Goal: Task Accomplishment & Management: Manage account settings

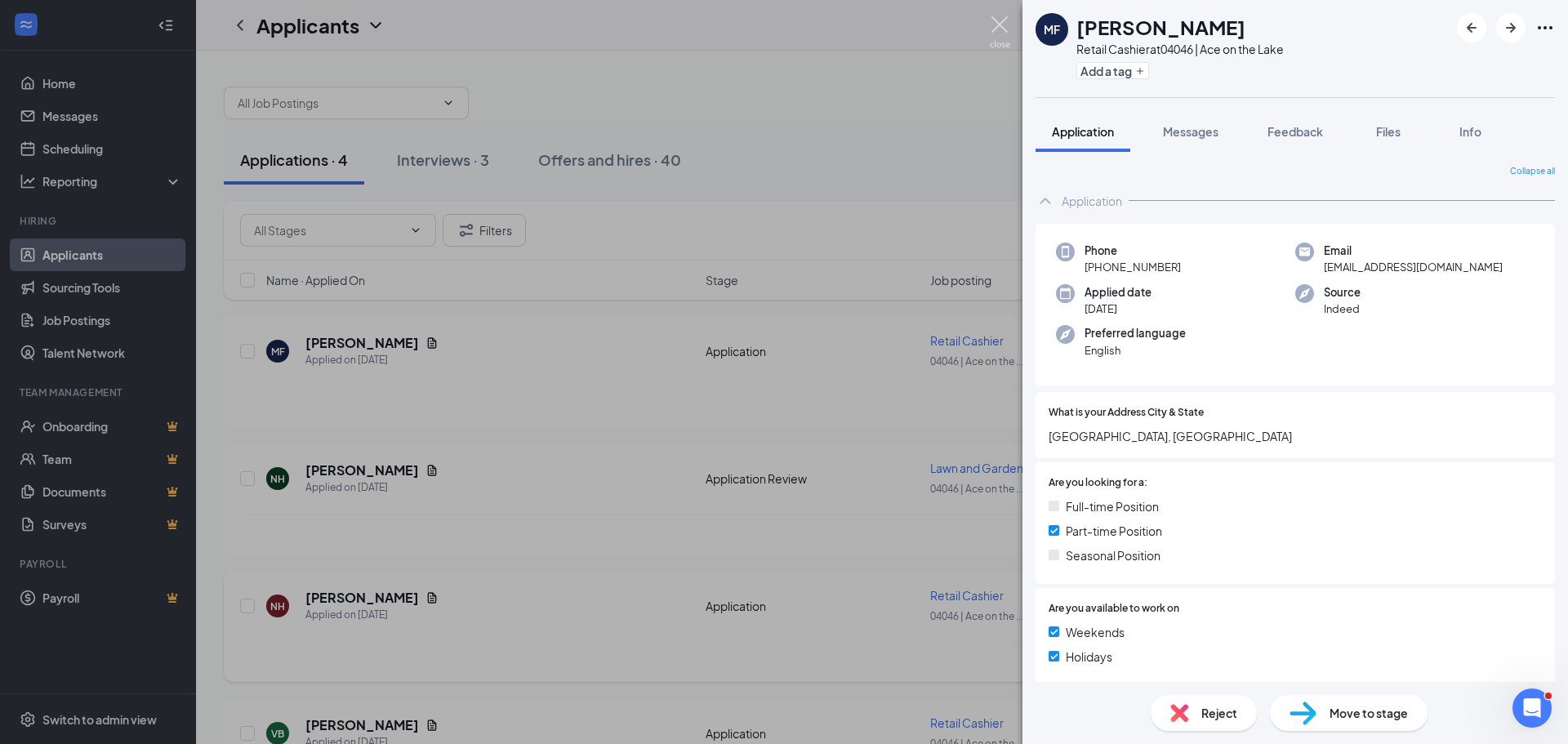
drag, startPoint x: 1000, startPoint y: 29, endPoint x: 937, endPoint y: 614, distance: 588.4
click at [1001, 29] on img at bounding box center [1000, 32] width 20 height 32
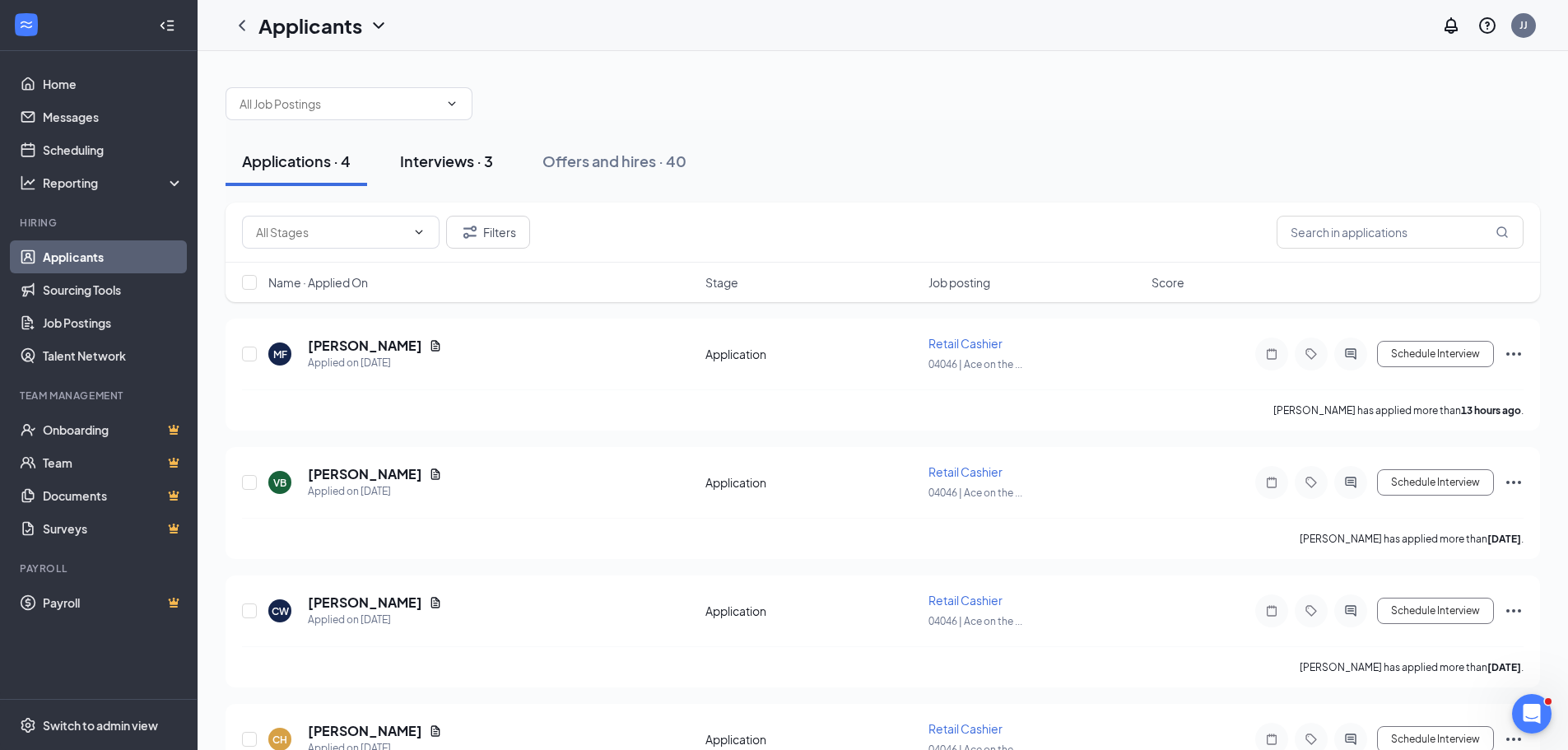
click at [425, 164] on div "Interviews · 3" at bounding box center [447, 161] width 93 height 21
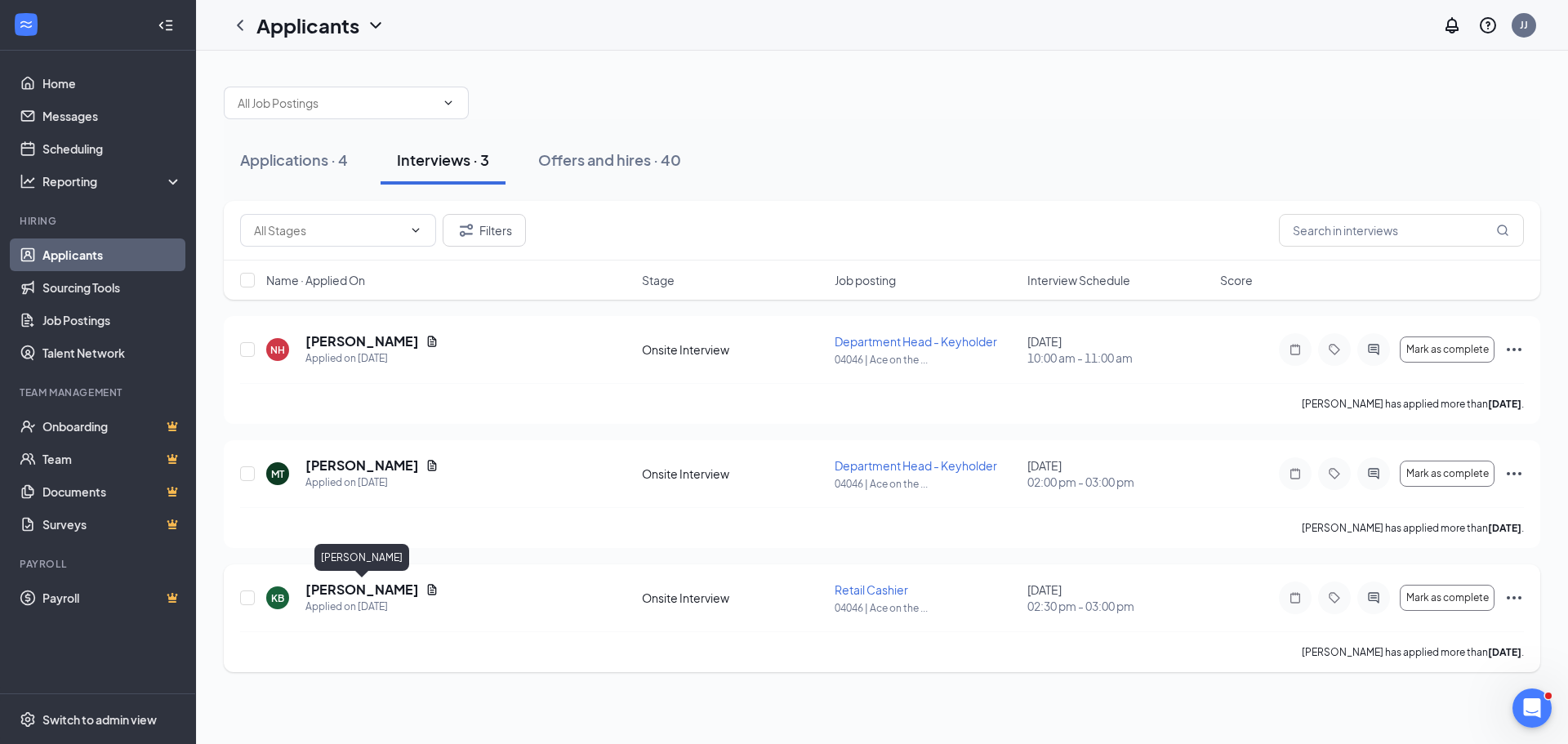
click at [379, 590] on h5 "[PERSON_NAME]" at bounding box center [362, 589] width 114 height 18
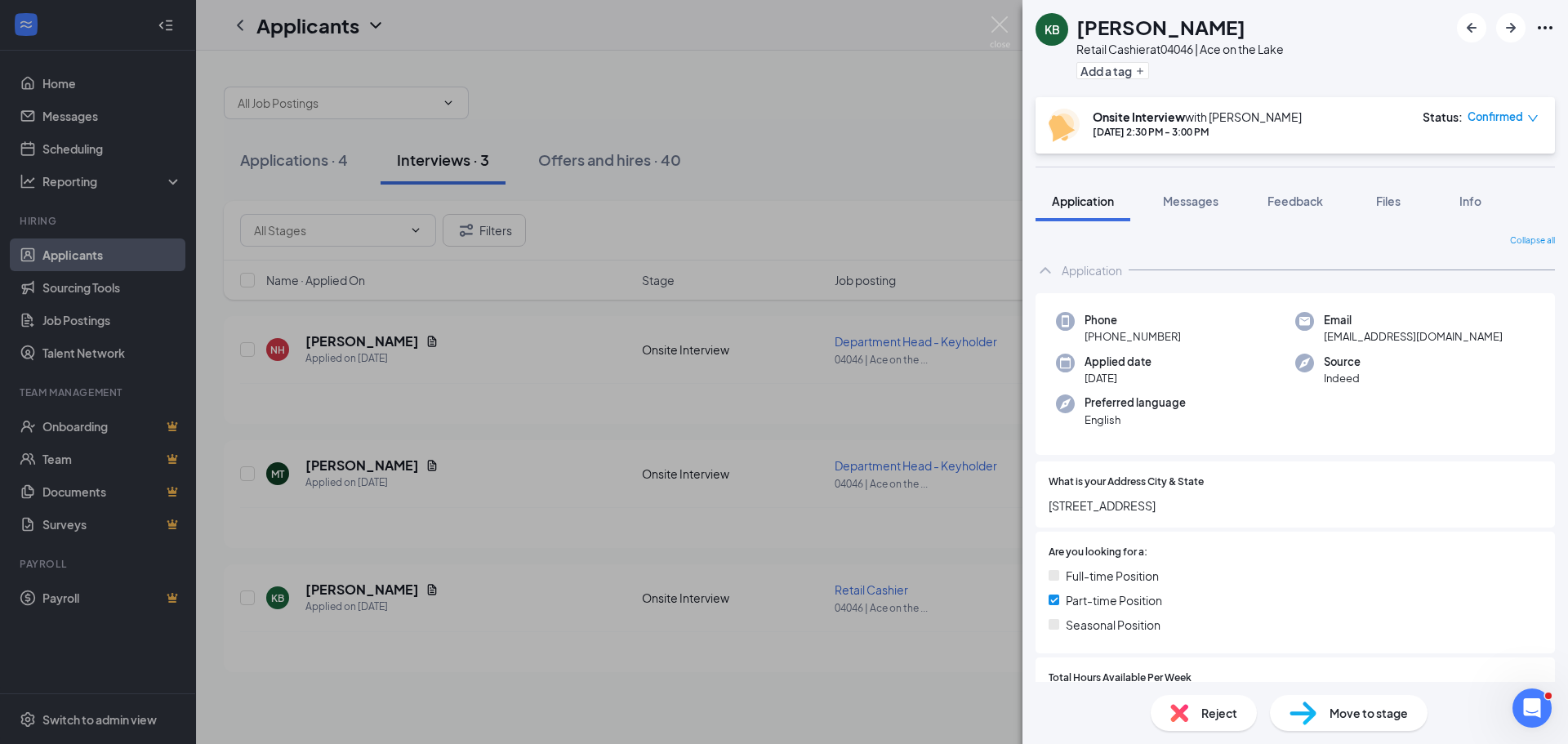
drag, startPoint x: 1078, startPoint y: 24, endPoint x: 1256, endPoint y: 28, distance: 178.0
click at [1256, 28] on div "[PERSON_NAME]" at bounding box center [1180, 27] width 208 height 28
copy h1 "[PERSON_NAME]"
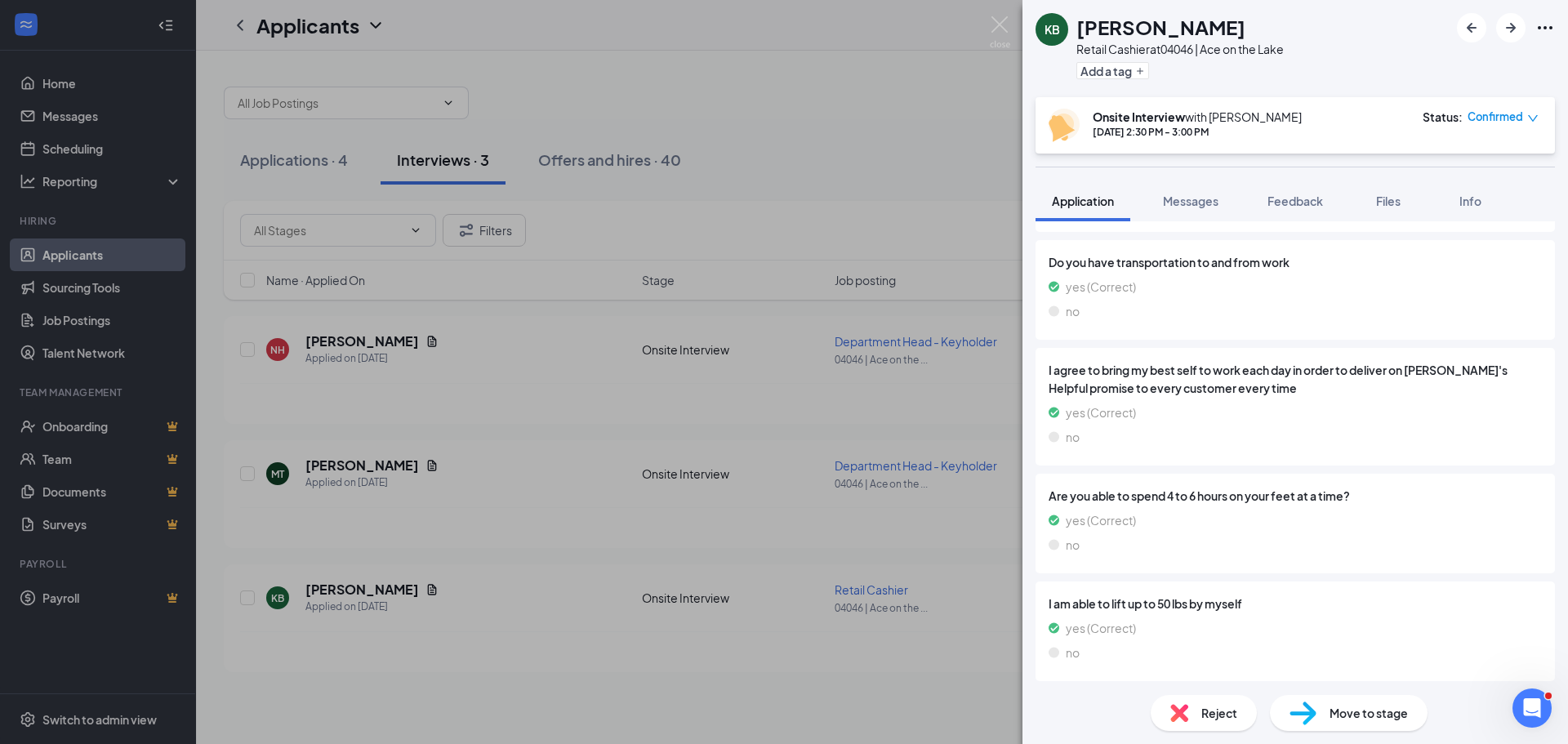
scroll to position [881, 0]
click at [992, 22] on img at bounding box center [1000, 32] width 20 height 32
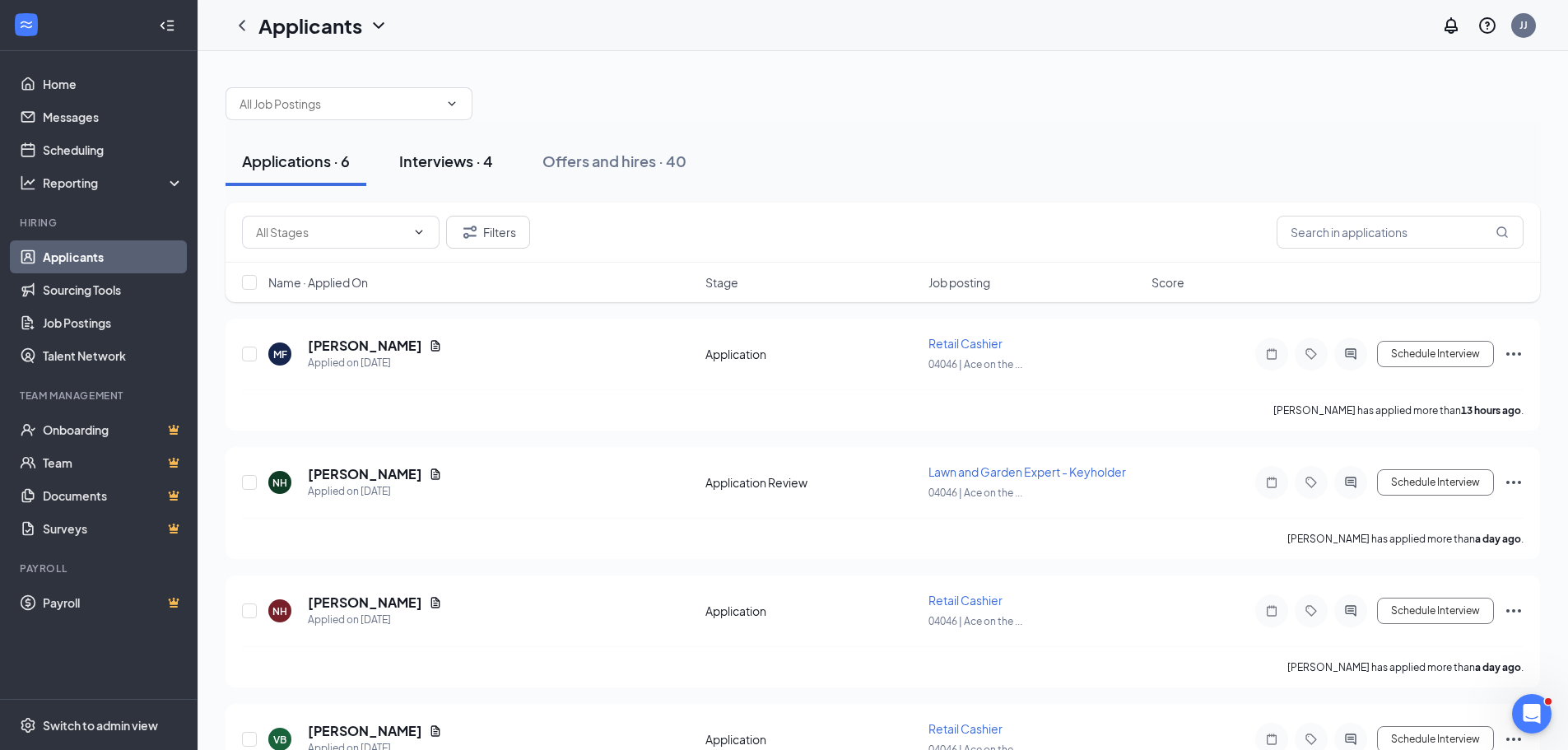
click at [474, 161] on div "Interviews · 4" at bounding box center [447, 161] width 94 height 21
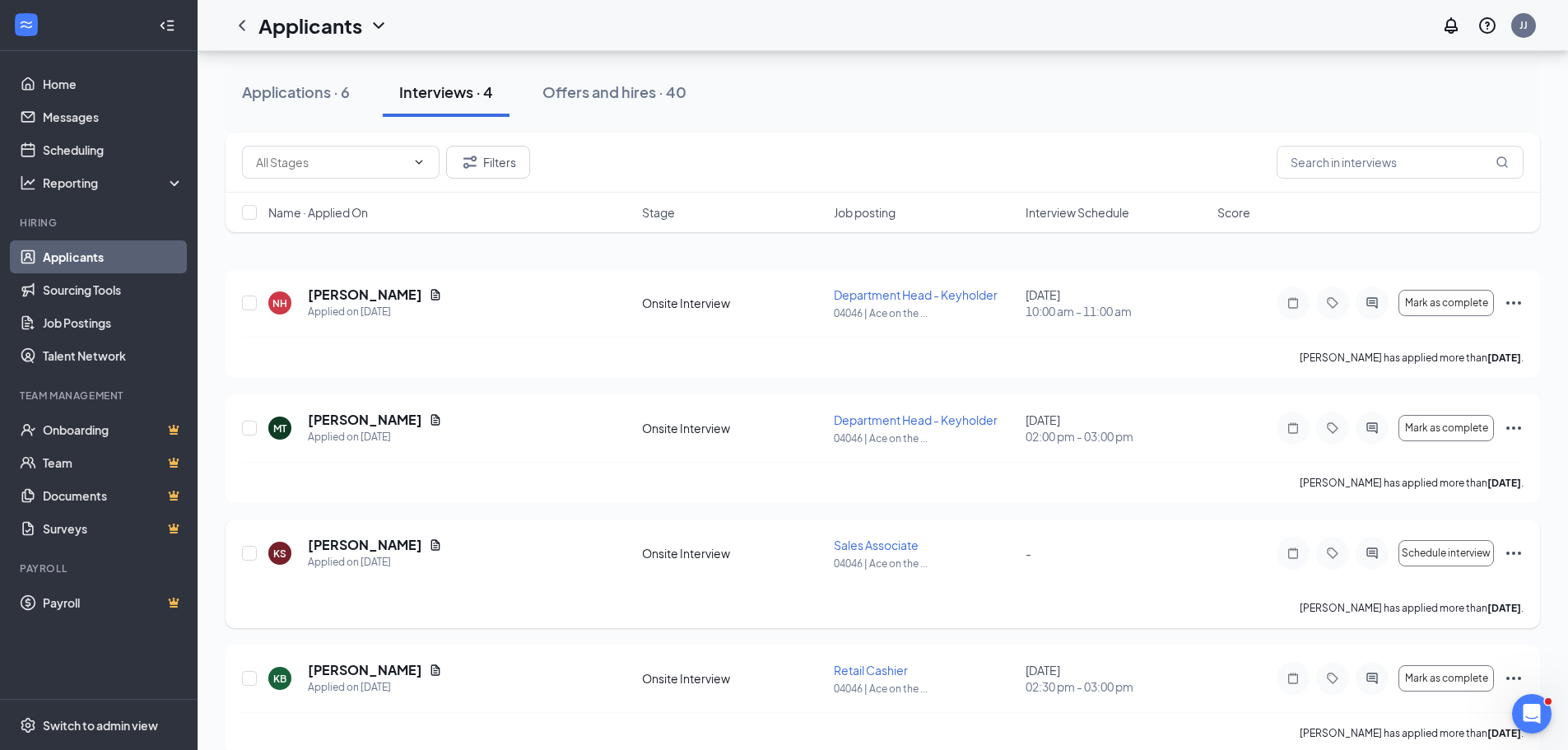
scroll to position [73, 0]
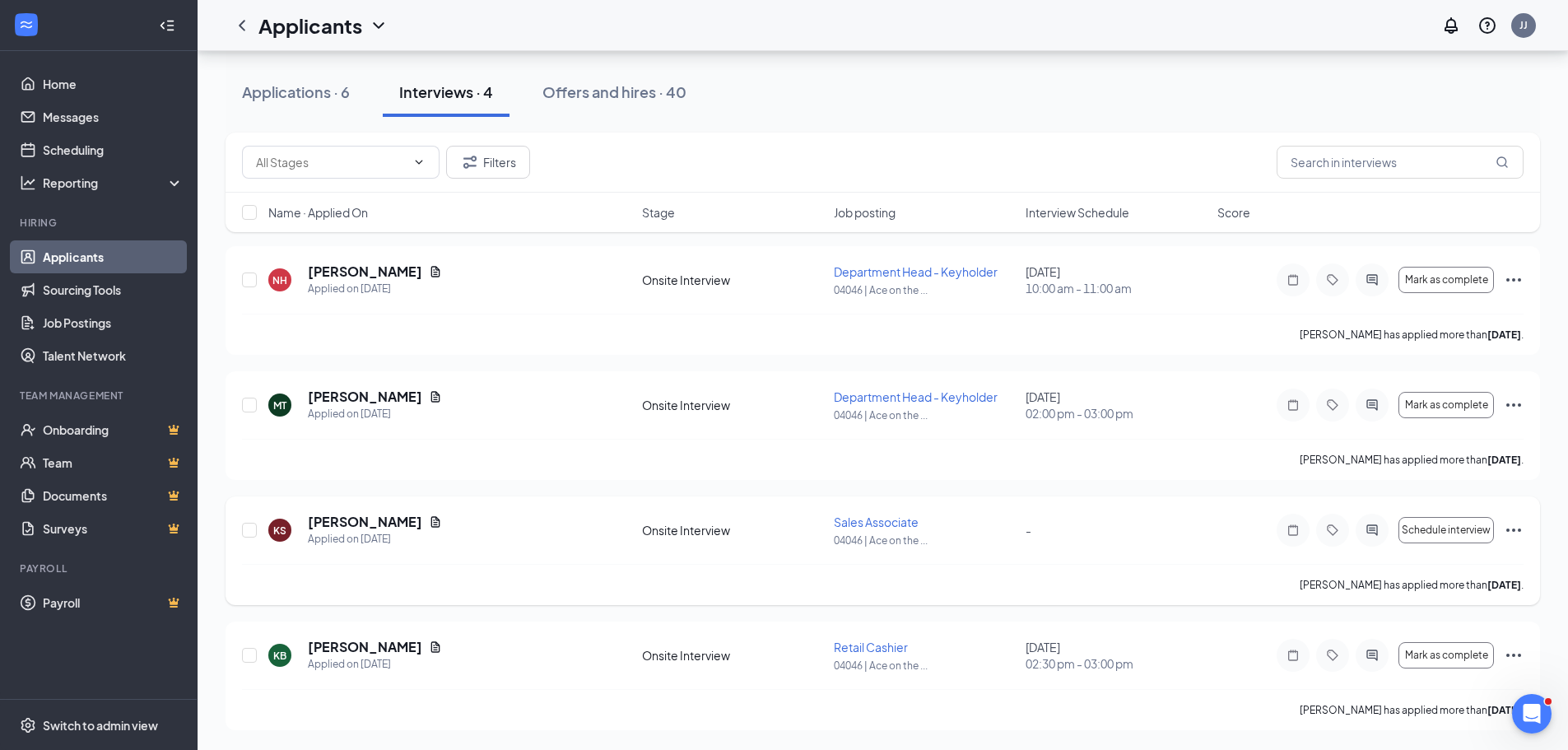
click at [1515, 533] on icon "Ellipses" at bounding box center [1514, 530] width 20 height 20
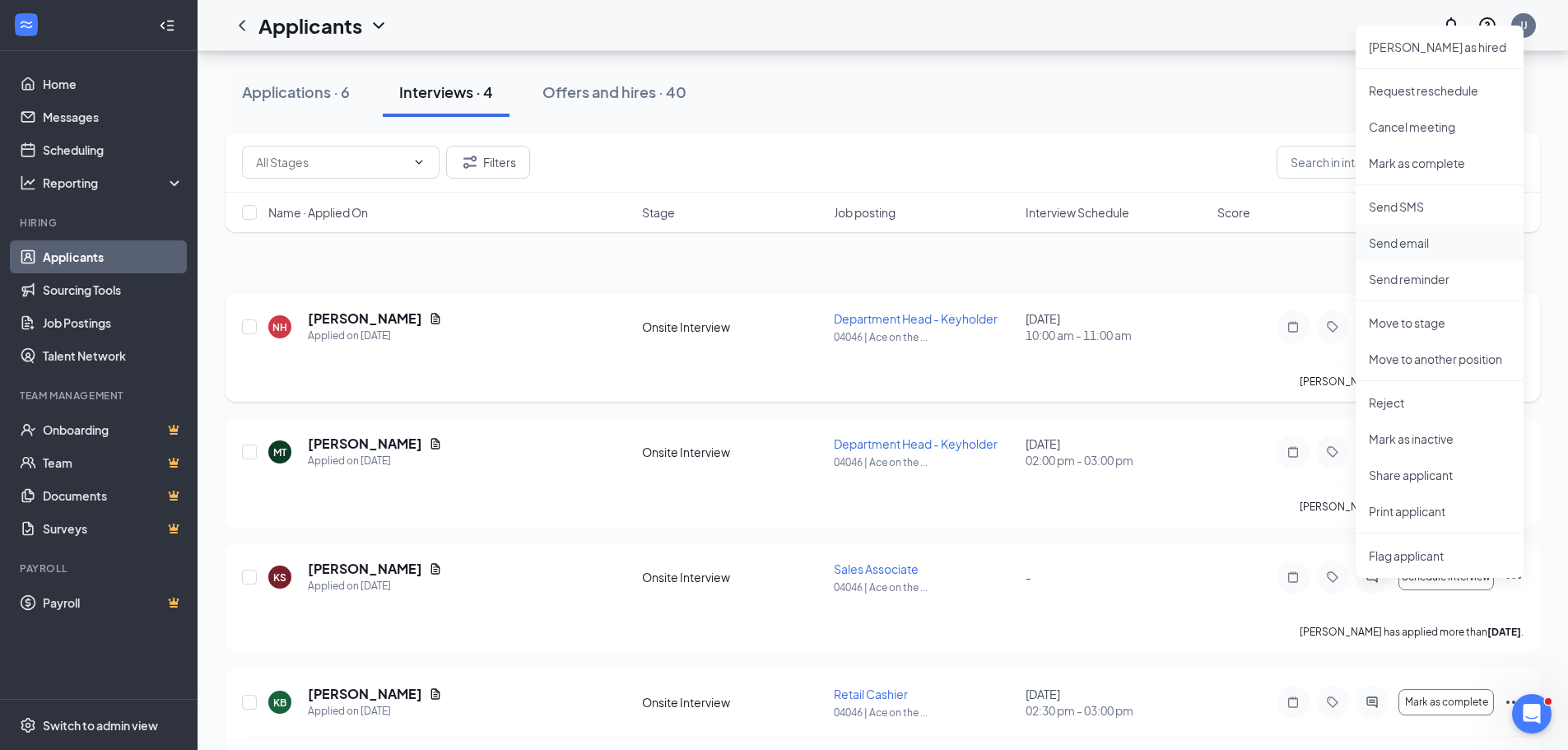
scroll to position [0, 0]
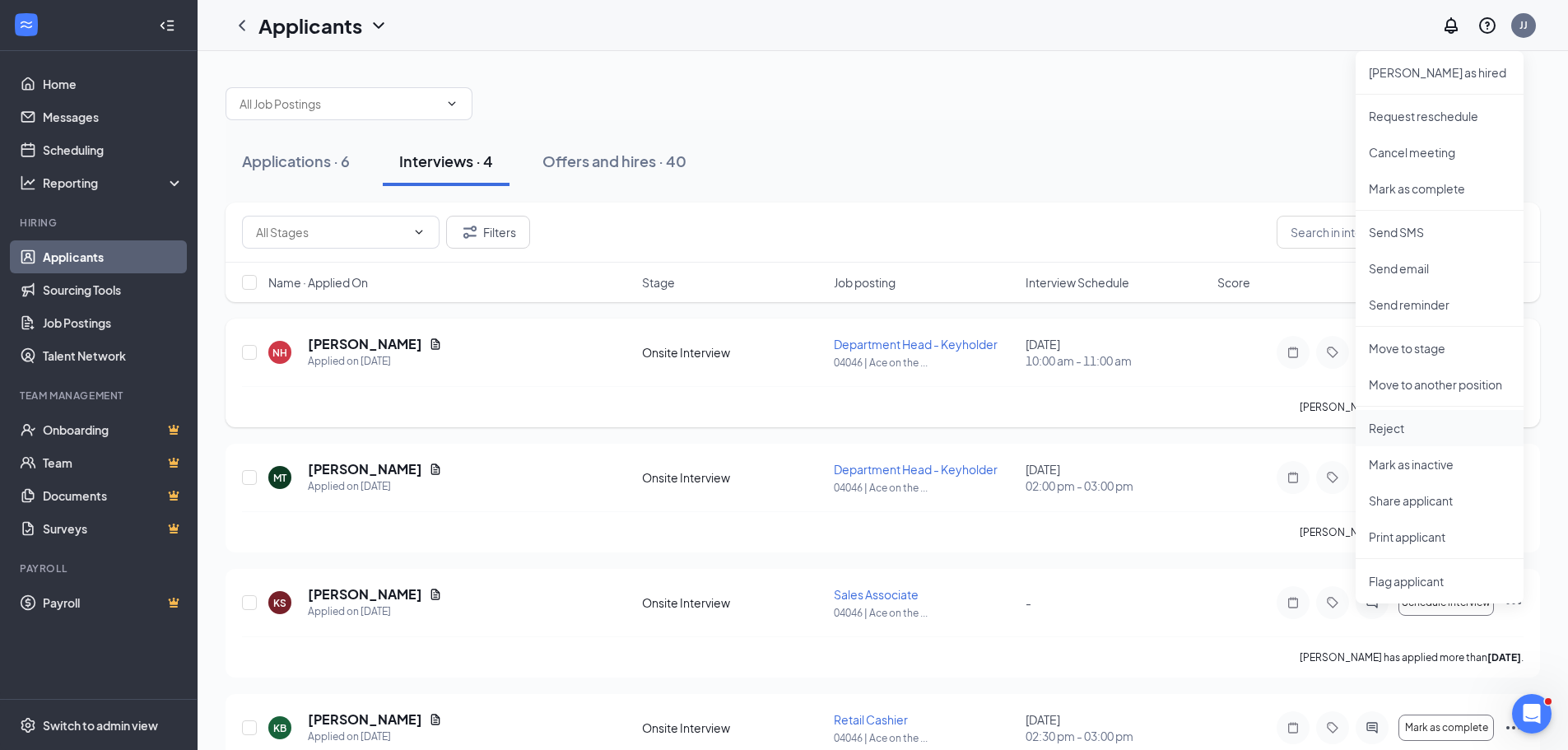
click at [1416, 428] on p "Reject" at bounding box center [1440, 429] width 142 height 16
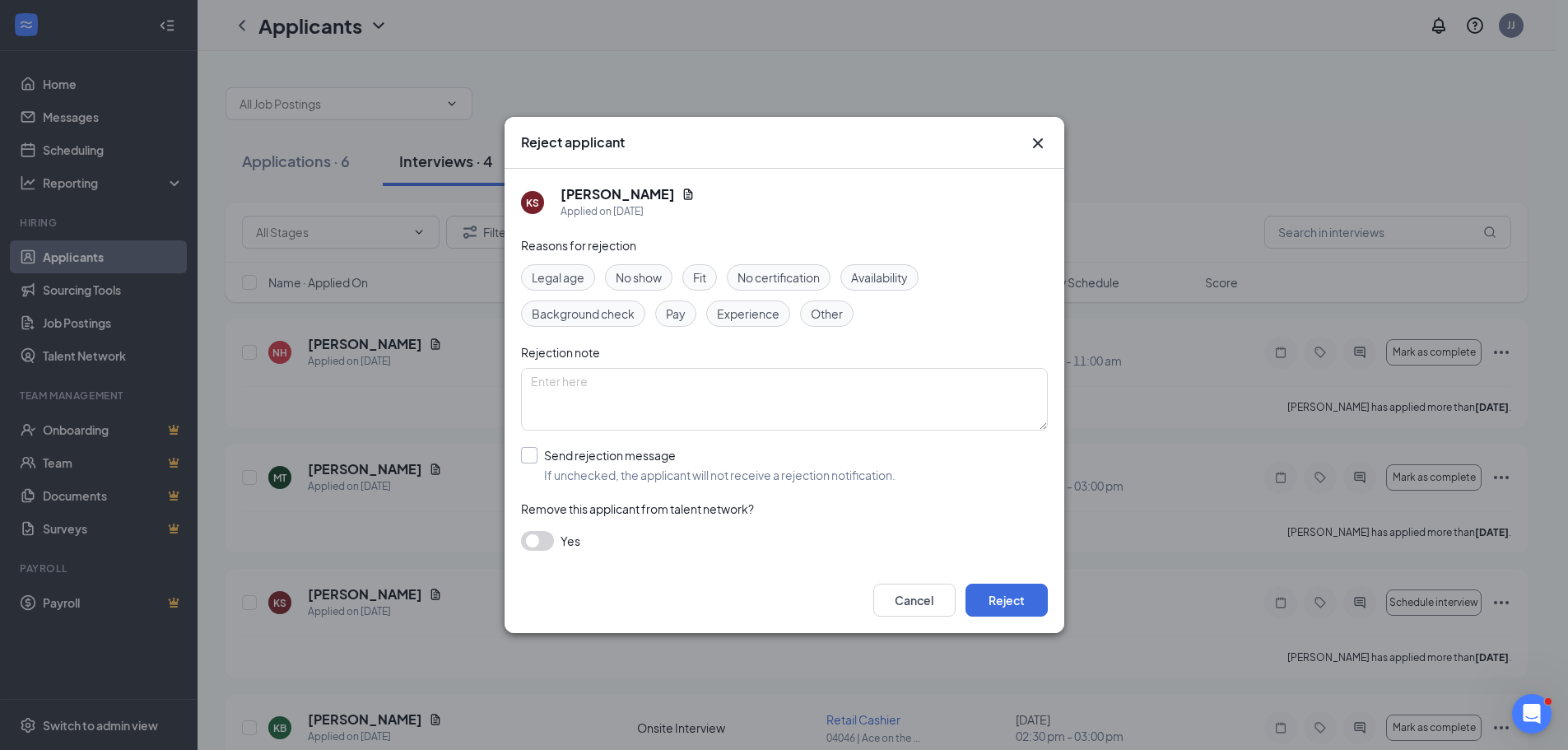
click at [528, 457] on input "Send rejection message If unchecked, the applicant will not receive a rejection…" at bounding box center [708, 466] width 375 height 36
checkbox input "true"
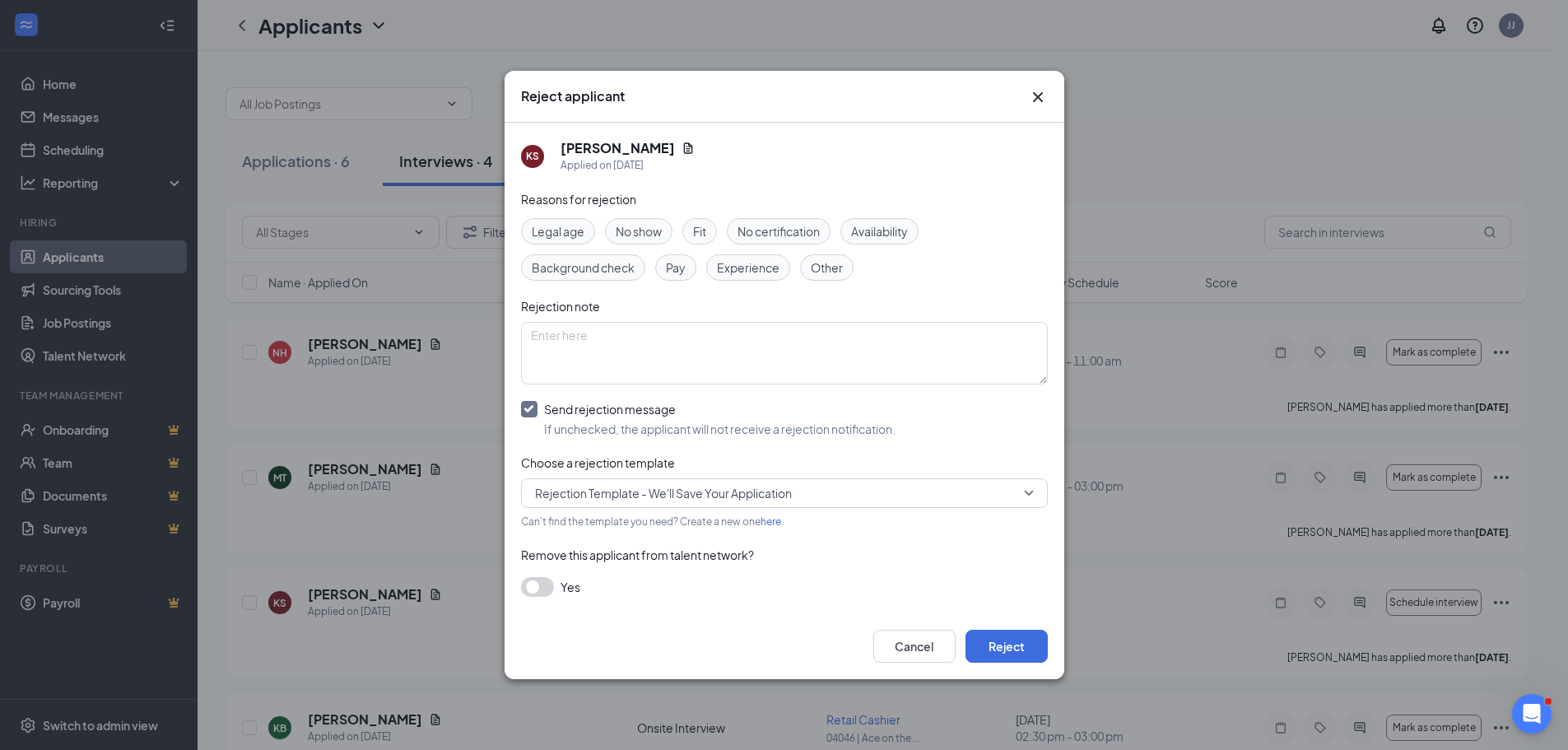
click at [646, 224] on span "No show" at bounding box center [639, 232] width 46 height 18
click at [1010, 649] on button "Reject" at bounding box center [1007, 646] width 82 height 33
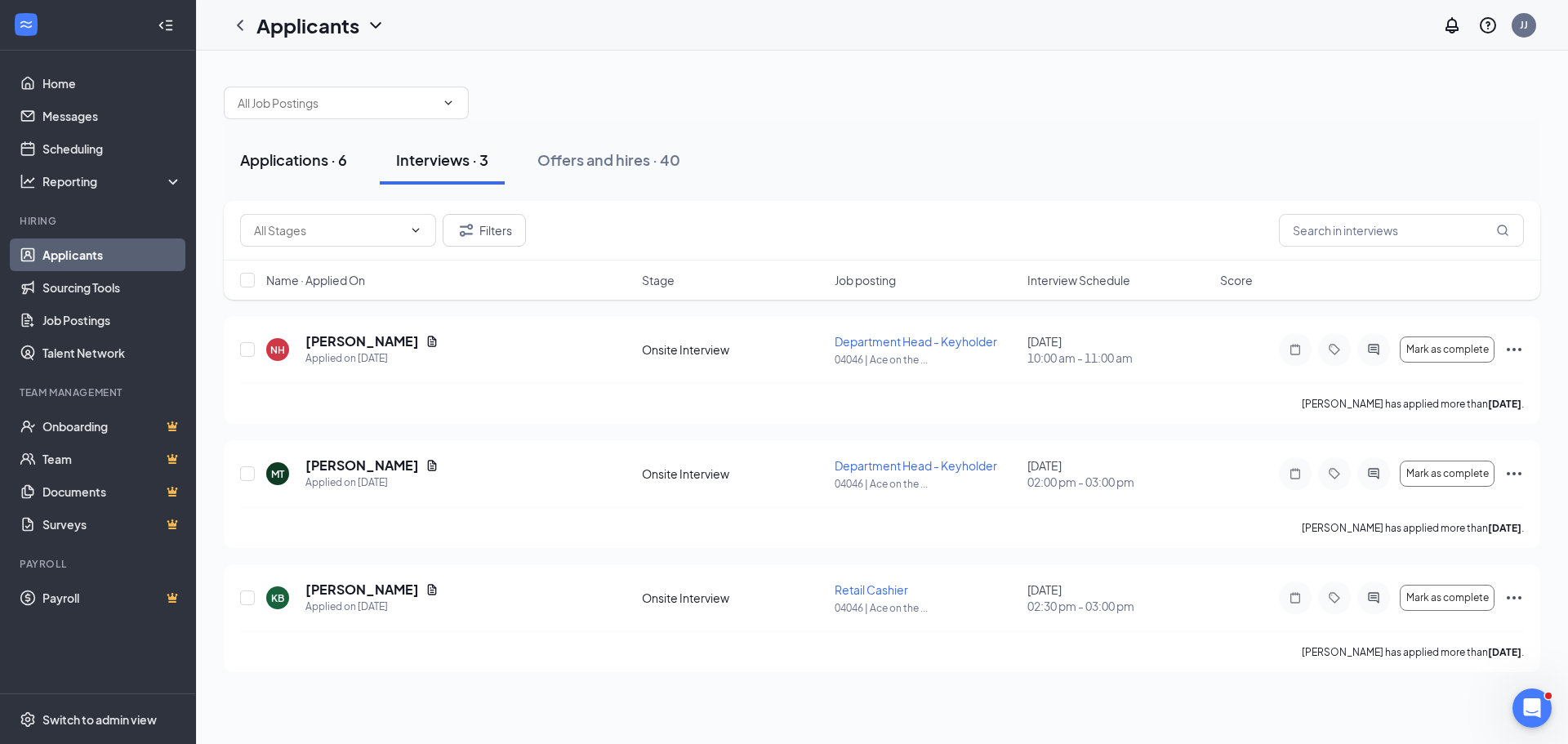
click at [326, 168] on div "Applications · 6" at bounding box center [293, 159] width 107 height 20
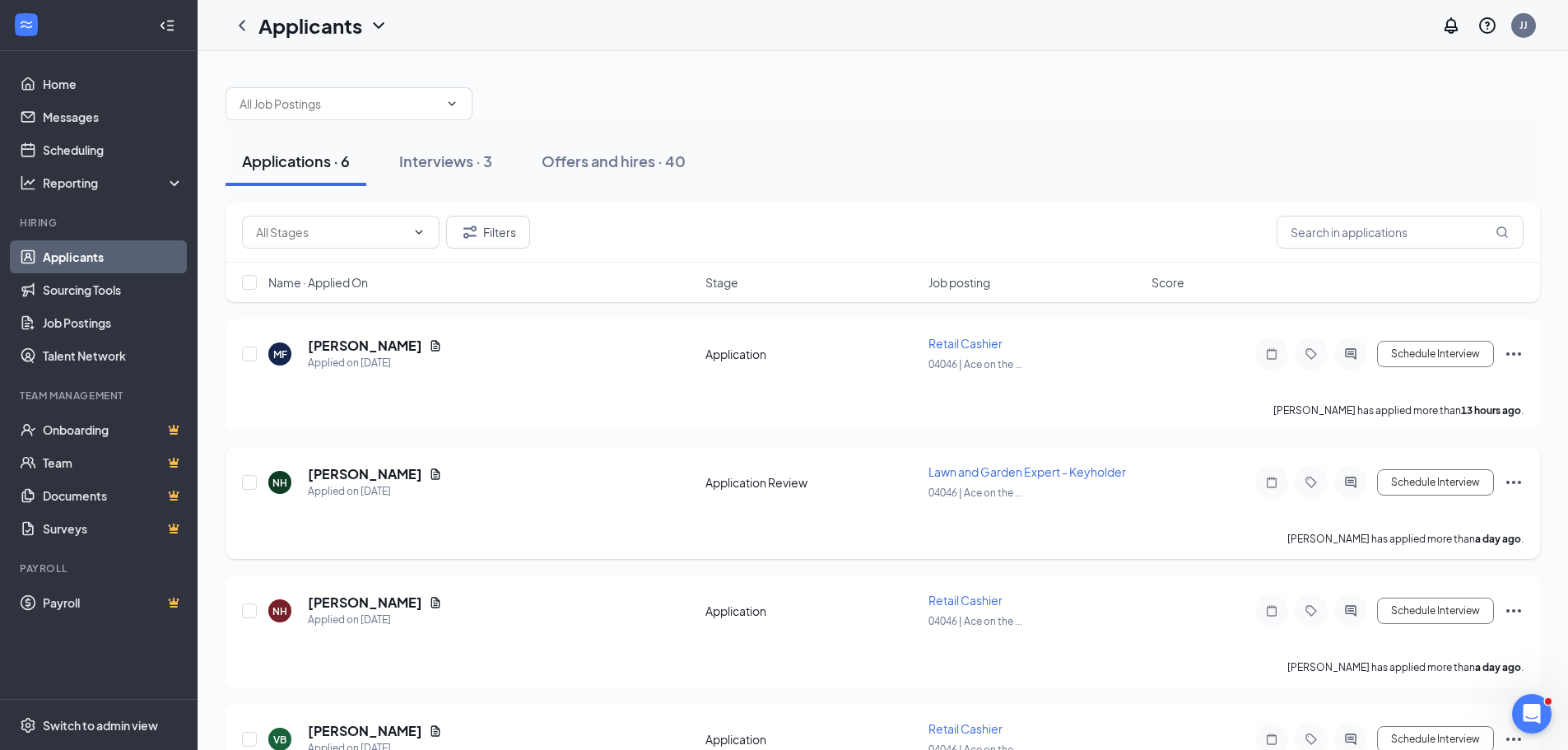
click at [1515, 484] on icon "Ellipses" at bounding box center [1514, 482] width 20 height 20
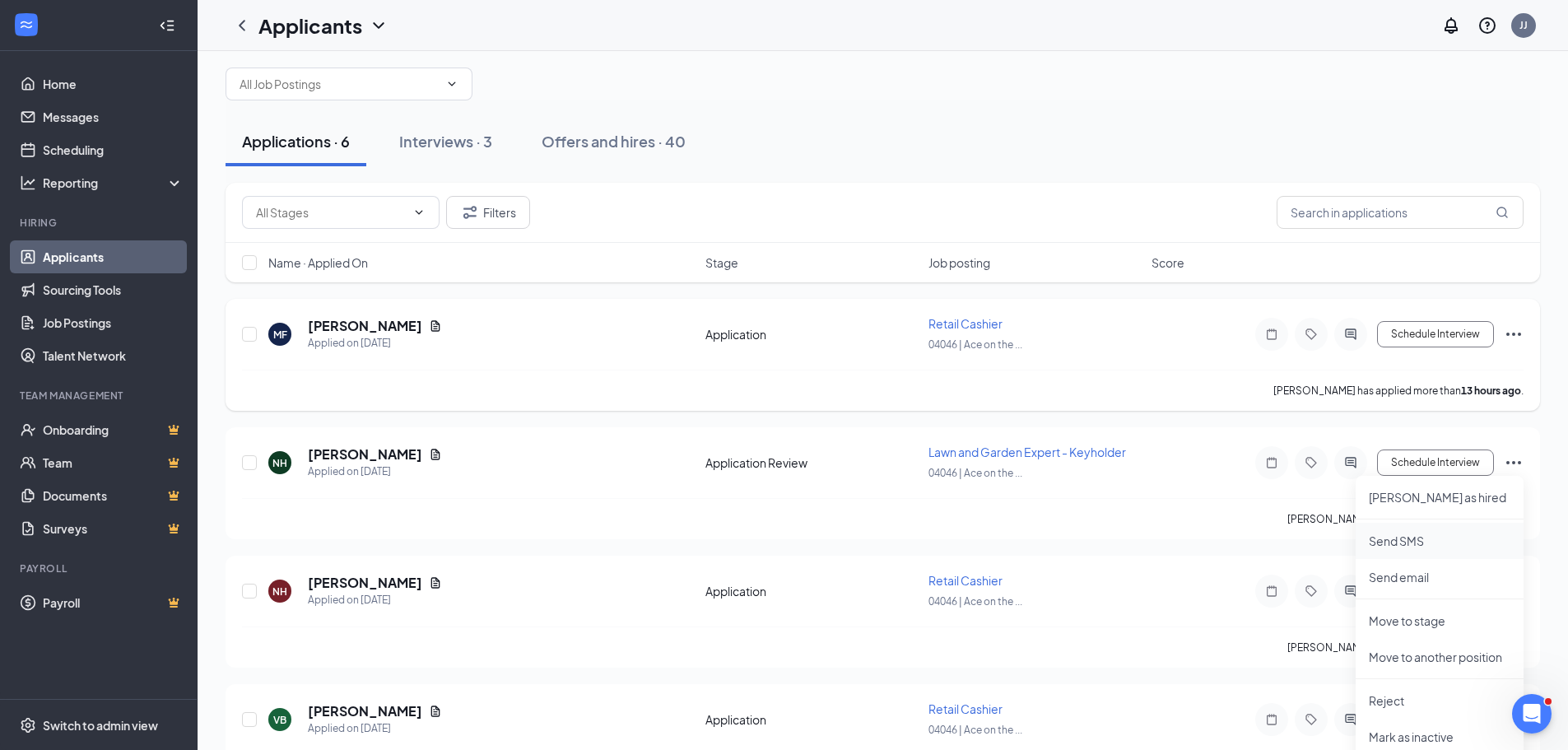
scroll to position [165, 0]
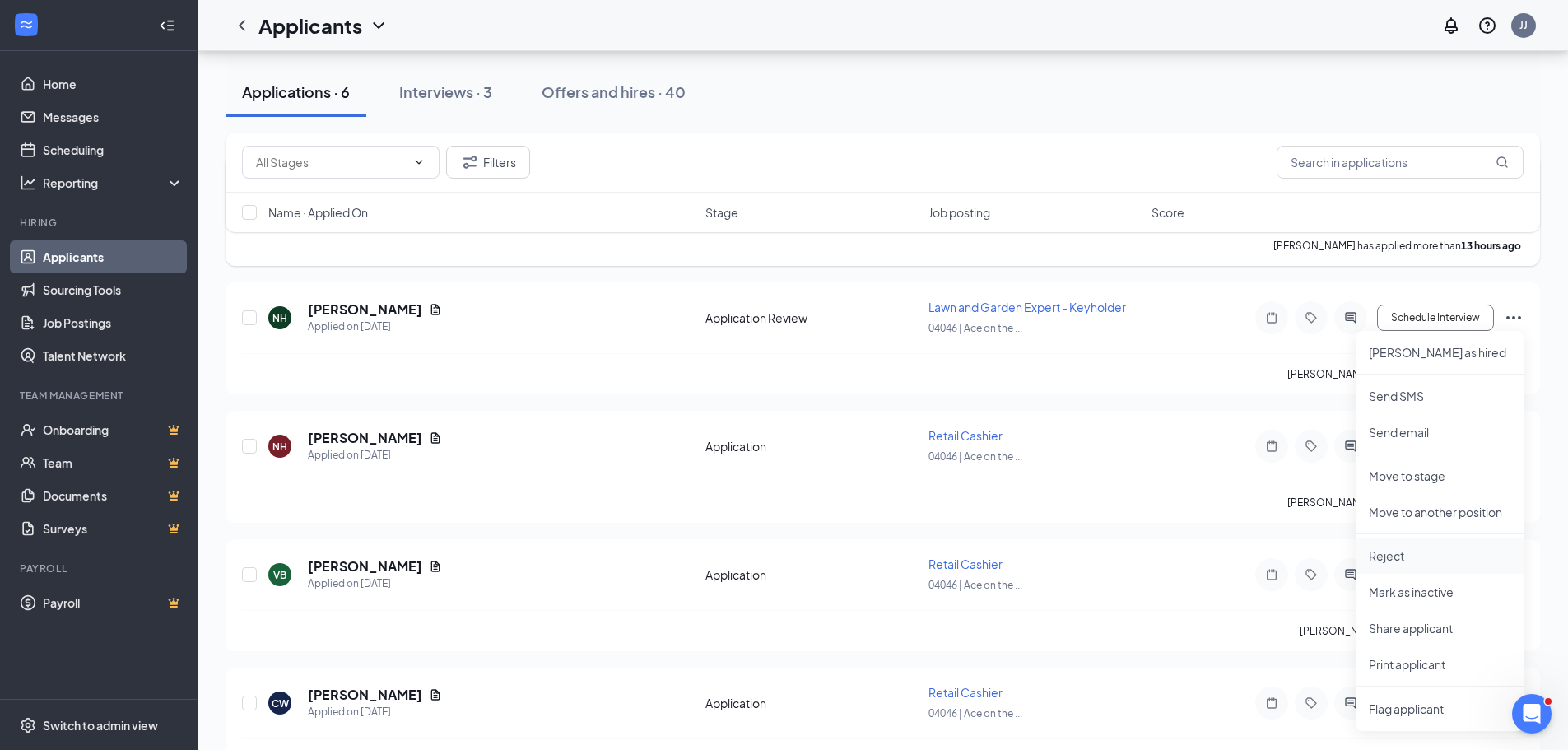
click at [1454, 565] on li "Reject" at bounding box center [1440, 555] width 168 height 36
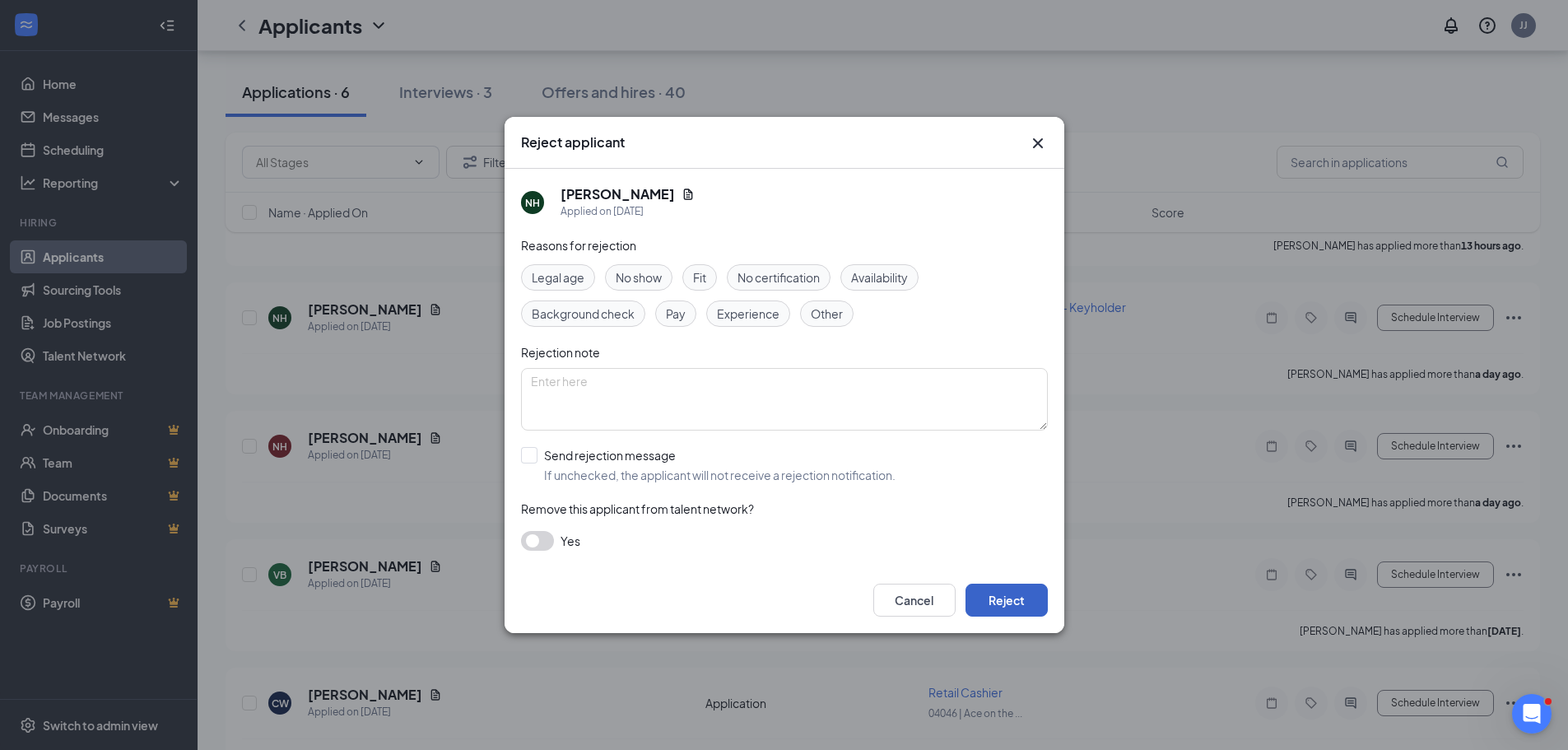
click at [1019, 607] on button "Reject" at bounding box center [1007, 600] width 82 height 33
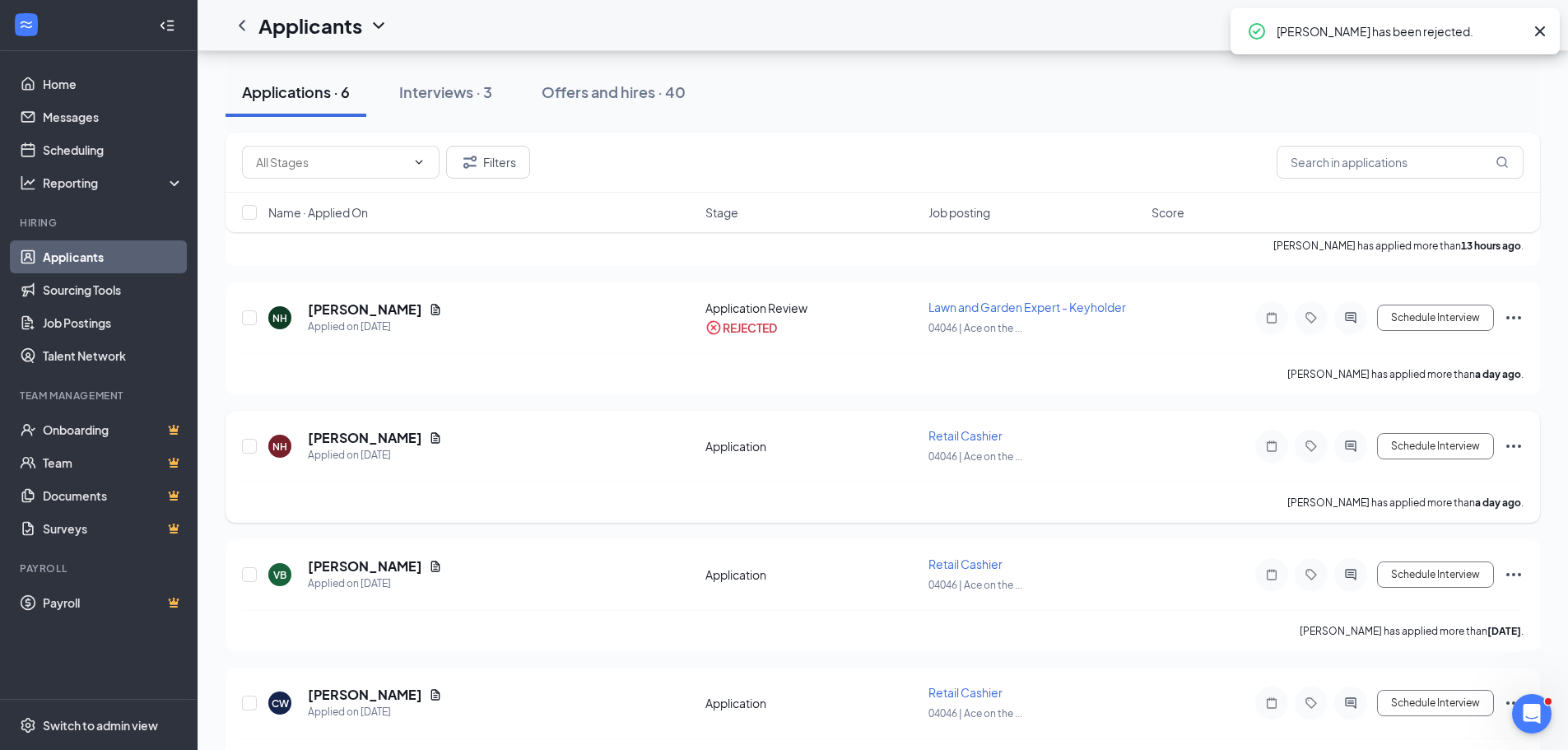
click at [1519, 448] on icon "Ellipses" at bounding box center [1514, 447] width 15 height 3
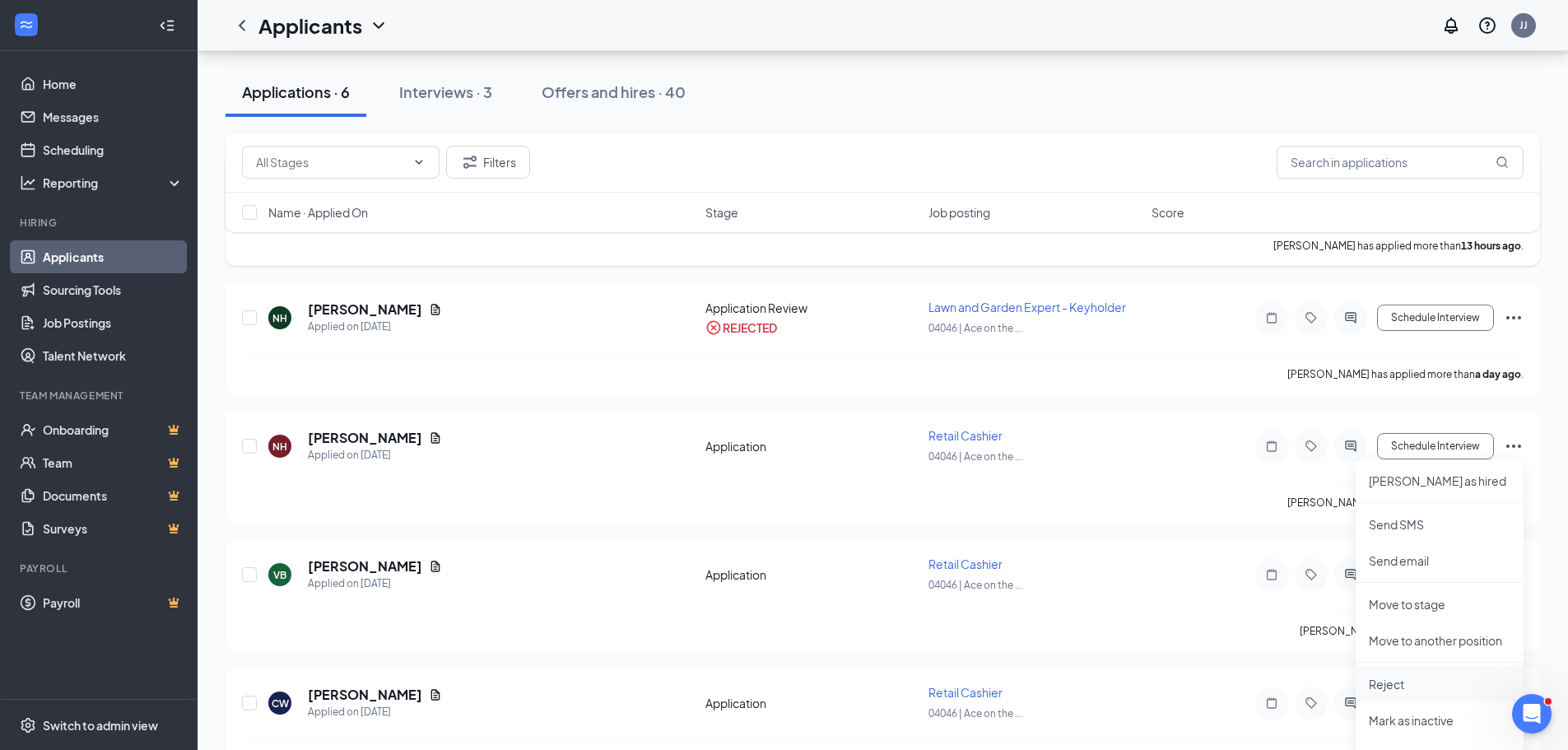
click at [1407, 675] on li "Reject" at bounding box center [1440, 684] width 168 height 36
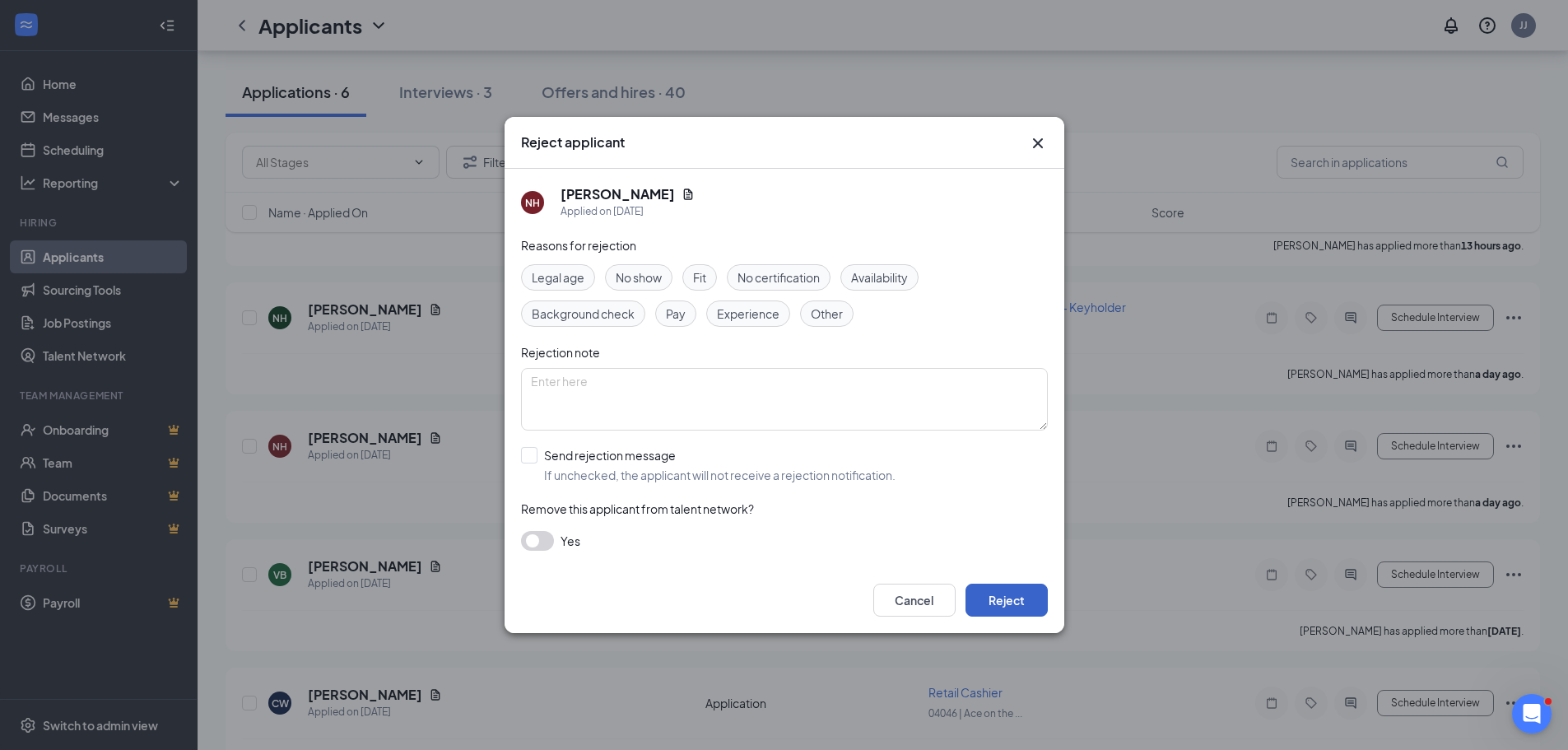
click at [1011, 597] on button "Reject" at bounding box center [1007, 600] width 82 height 33
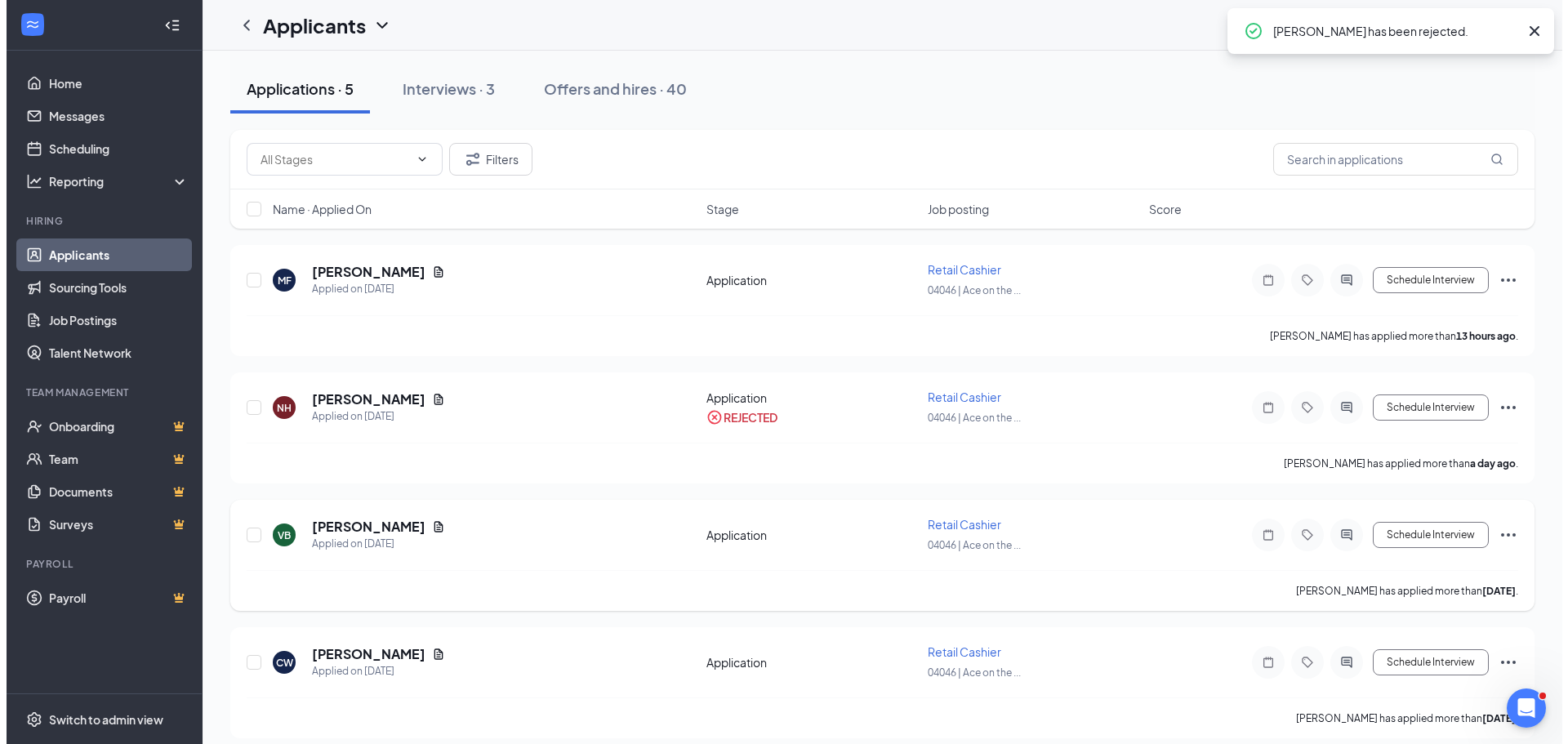
scroll to position [0, 0]
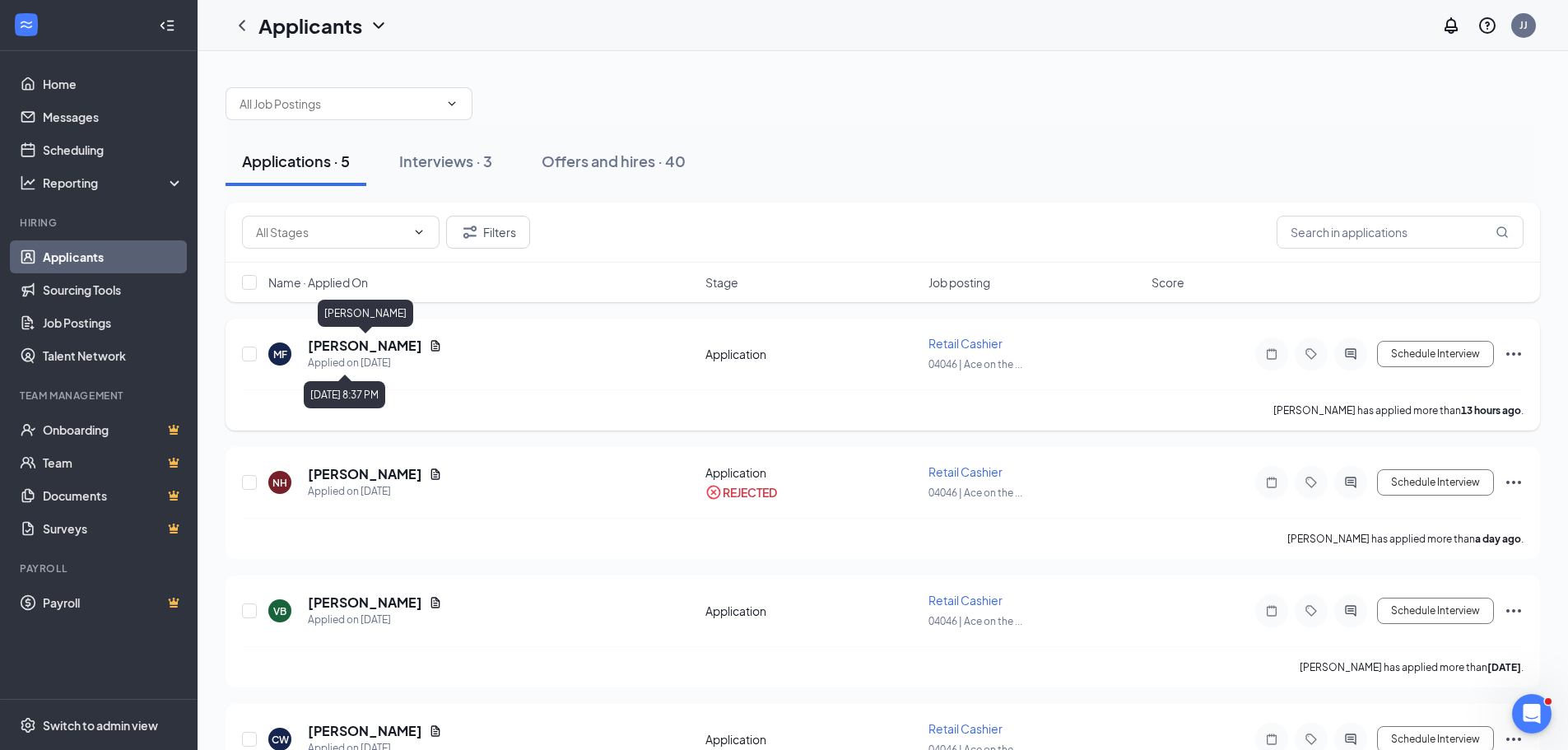
click at [393, 347] on h5 "[PERSON_NAME]" at bounding box center [365, 346] width 115 height 18
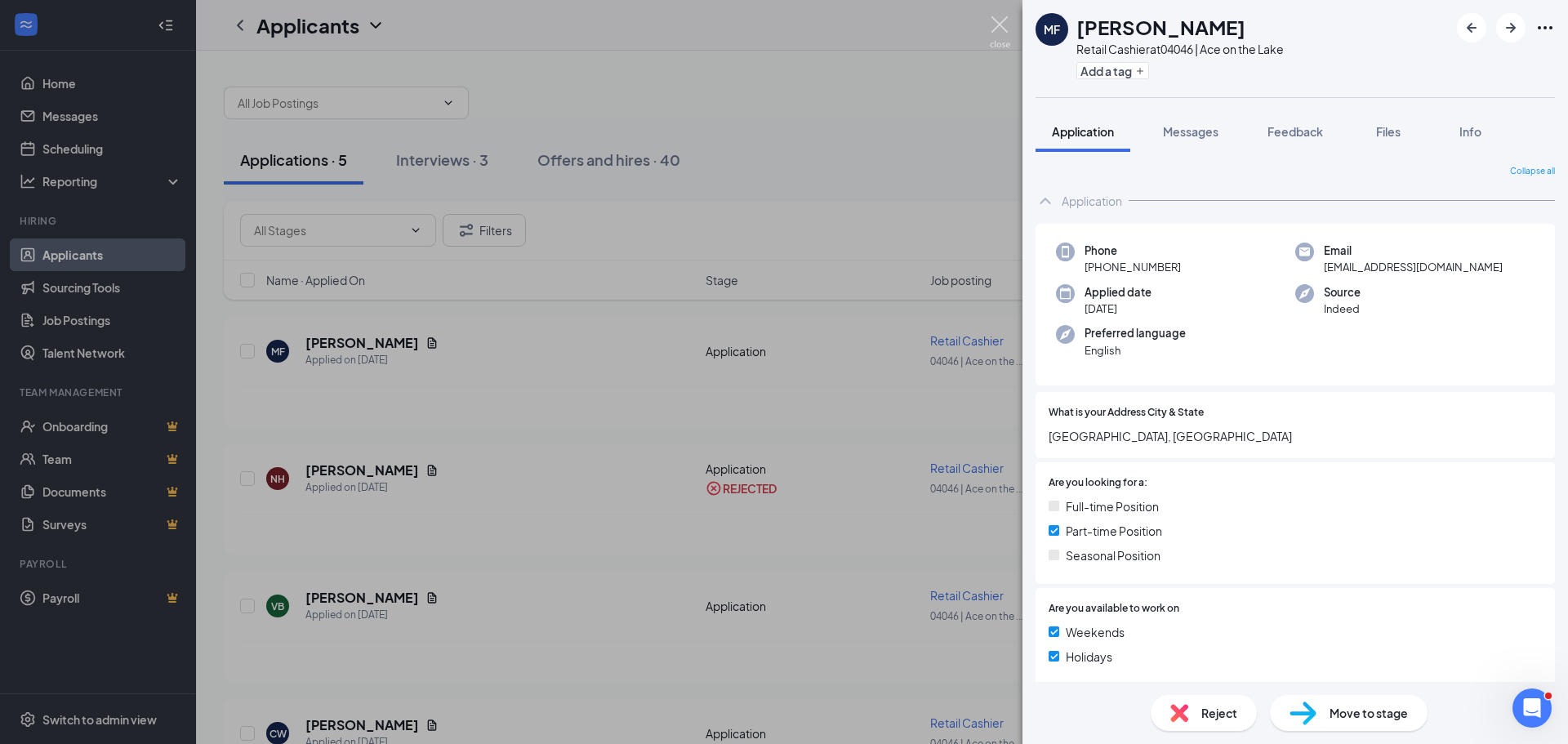
click at [993, 23] on img at bounding box center [1000, 32] width 20 height 32
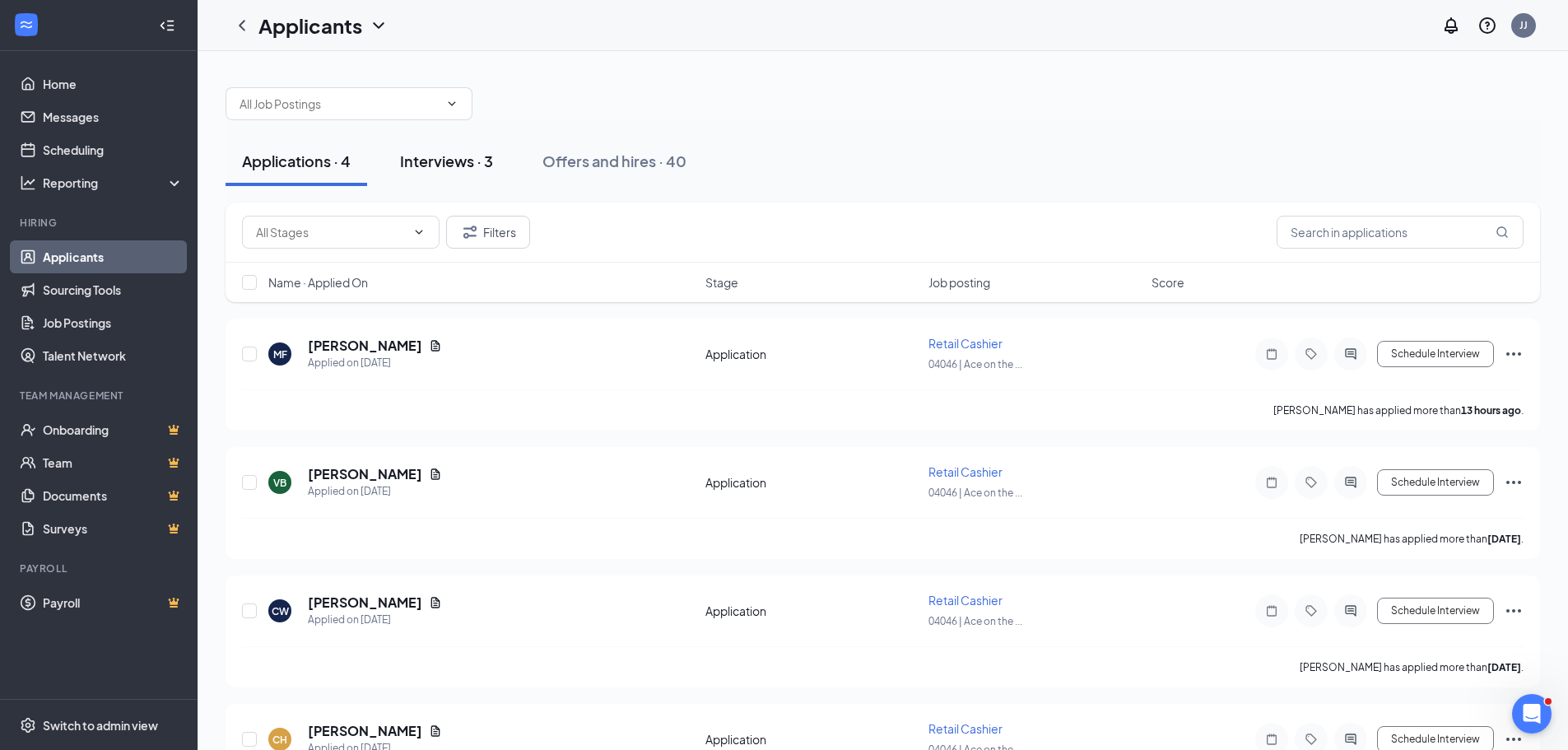
click at [453, 153] on div "Interviews · 3" at bounding box center [447, 161] width 93 height 21
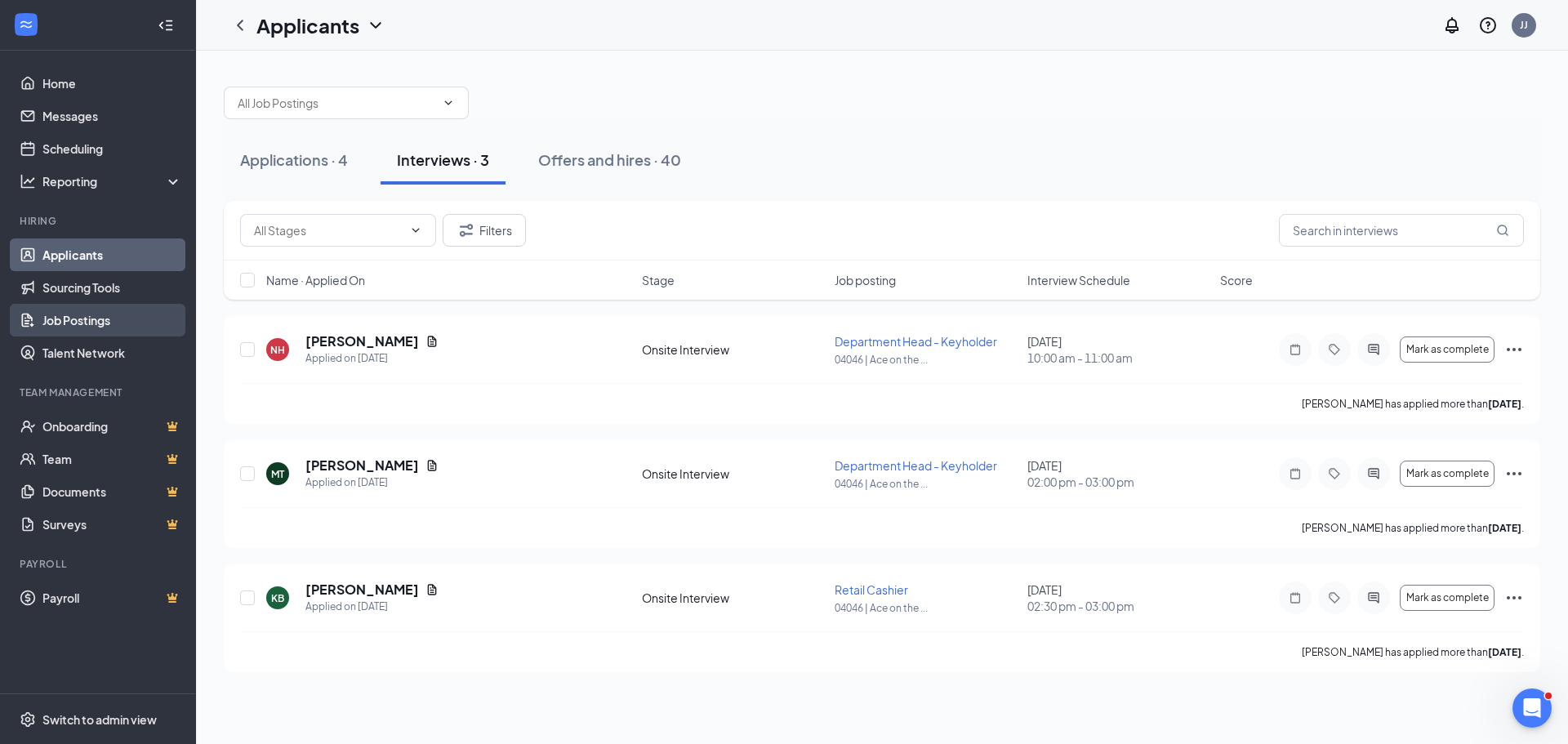
click at [94, 312] on link "Job Postings" at bounding box center [112, 320] width 140 height 33
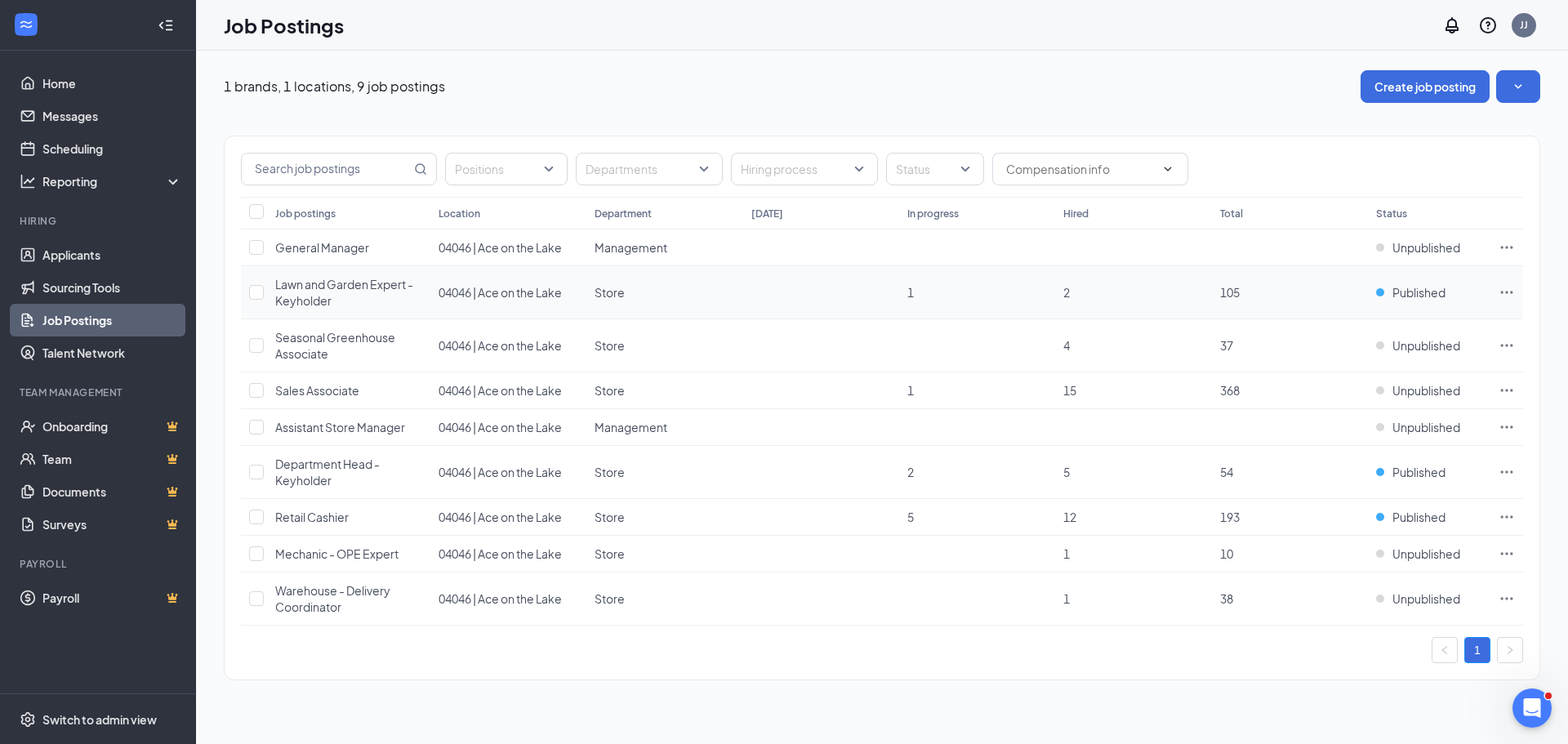
click at [1505, 291] on icon "Ellipses" at bounding box center [1507, 293] width 16 height 16
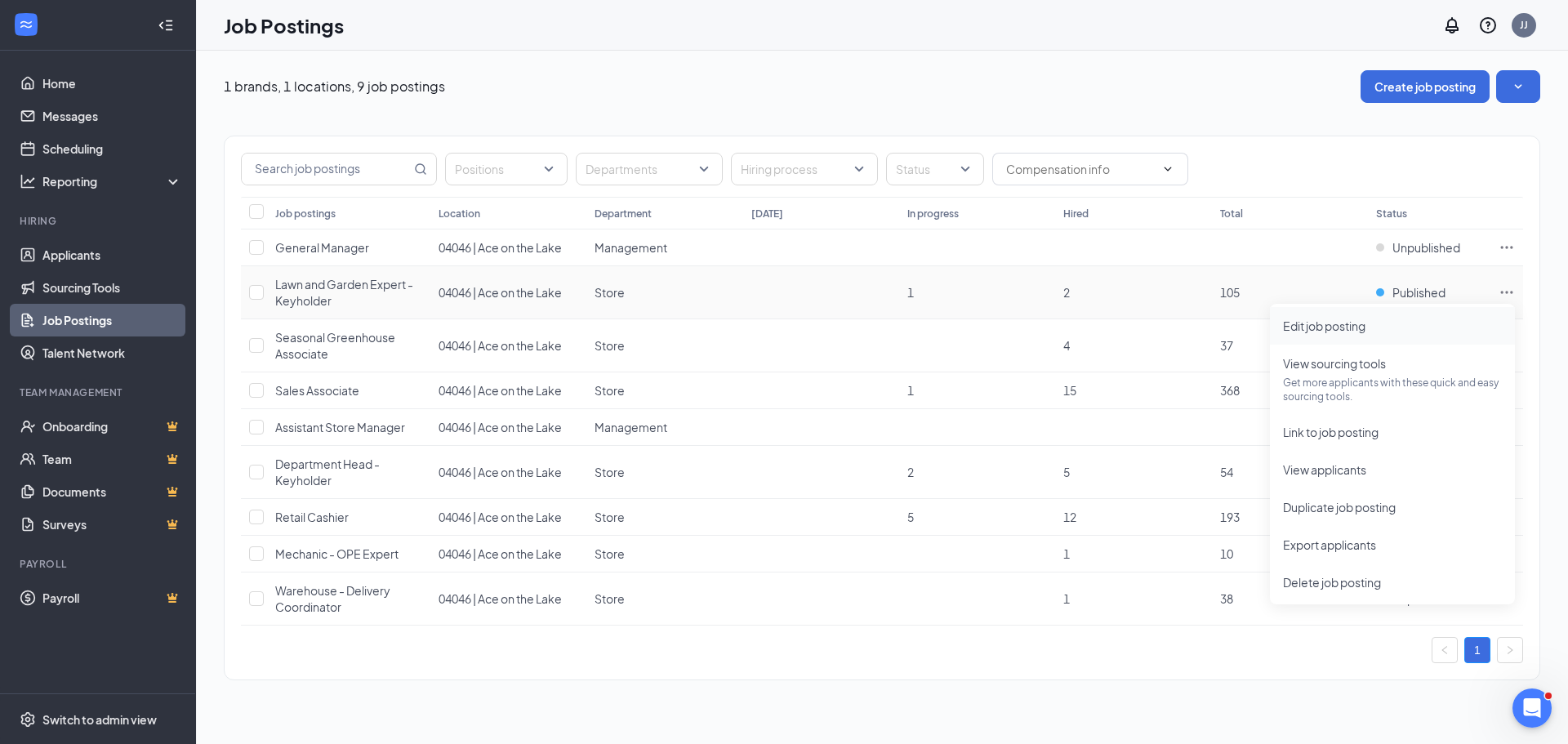
click at [1332, 324] on span "Edit job posting" at bounding box center [1324, 326] width 83 height 15
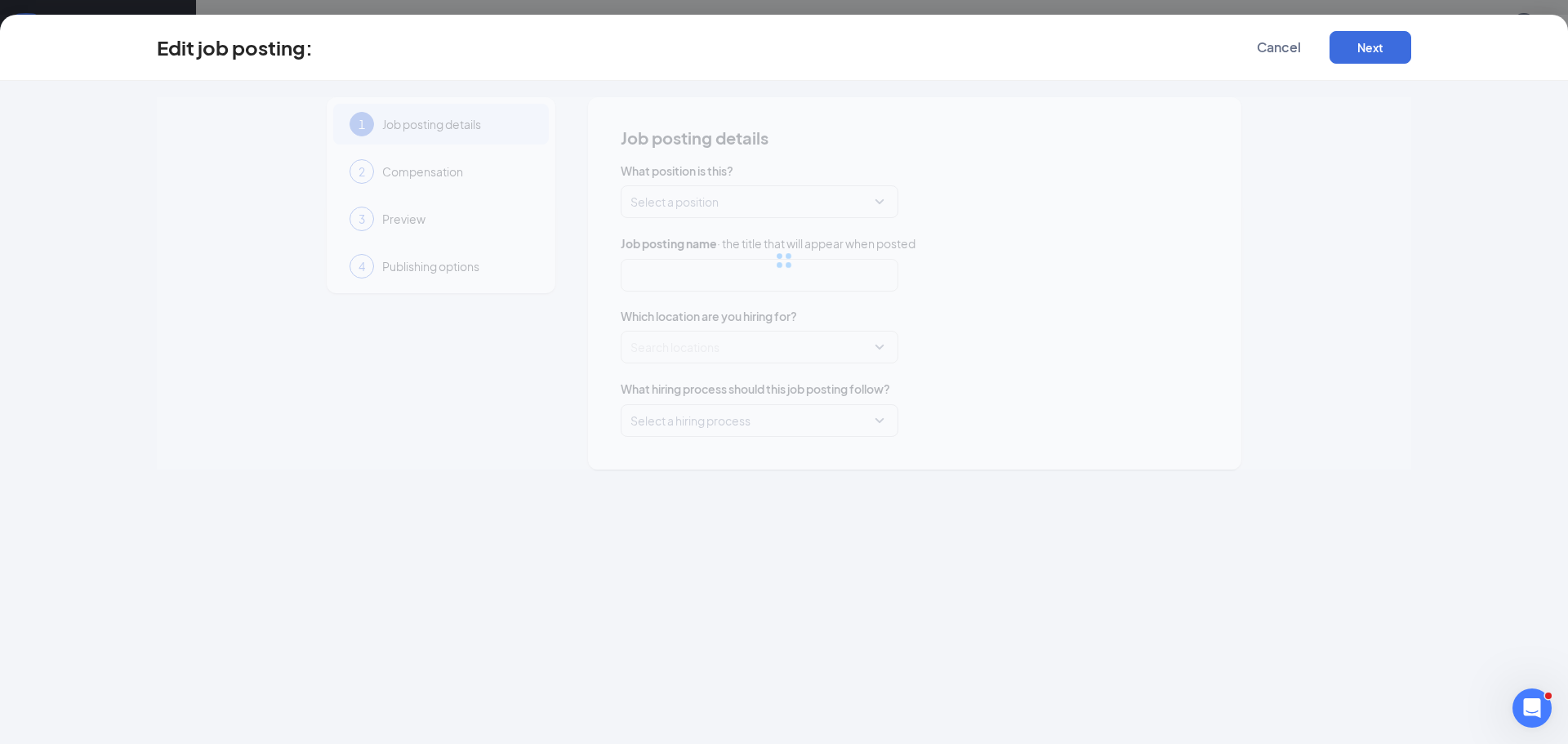
type input "Lawn and Garden Expert - Keyholder"
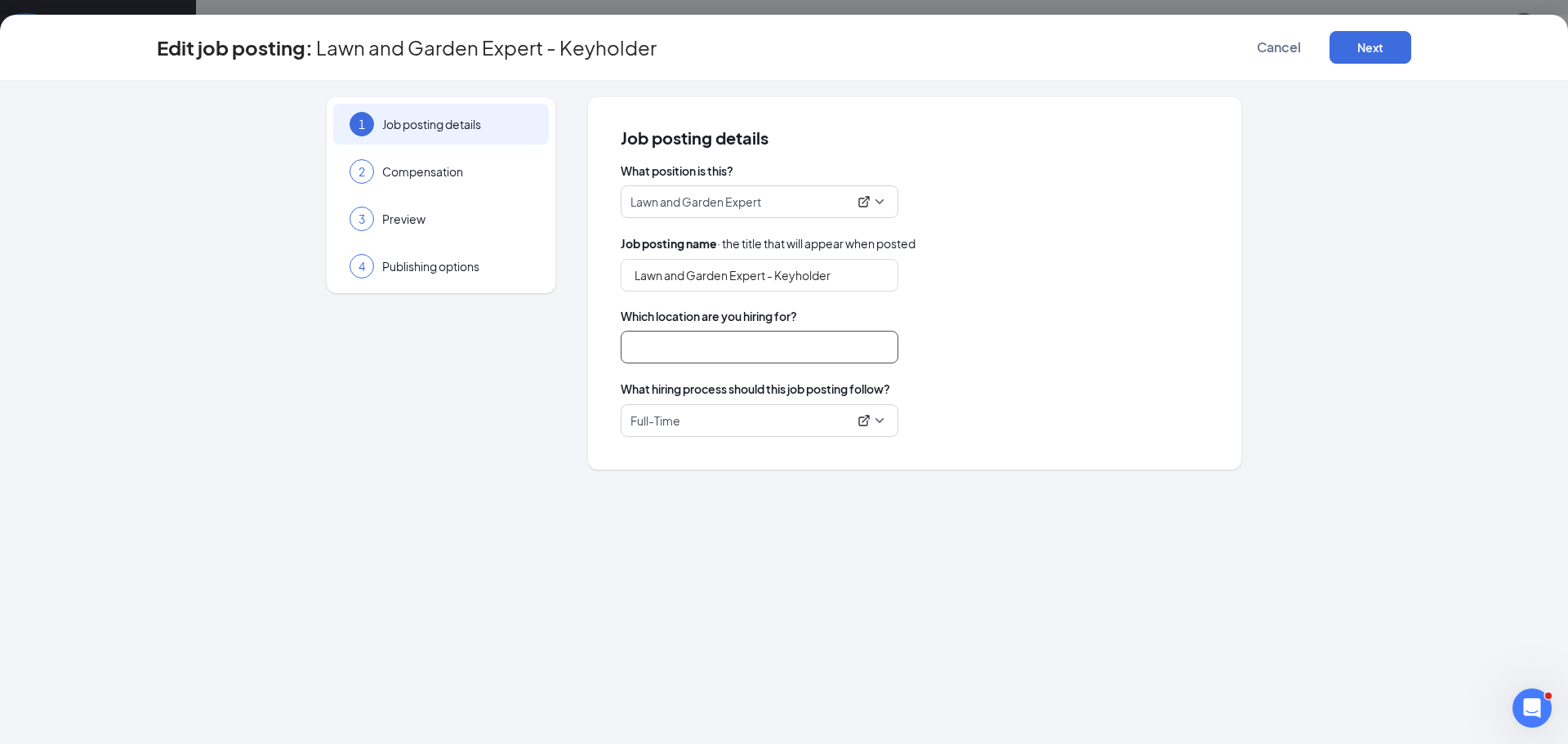
type input "04046 | Ace on the Lake"
click at [433, 267] on span "Publishing options" at bounding box center [458, 267] width 150 height 16
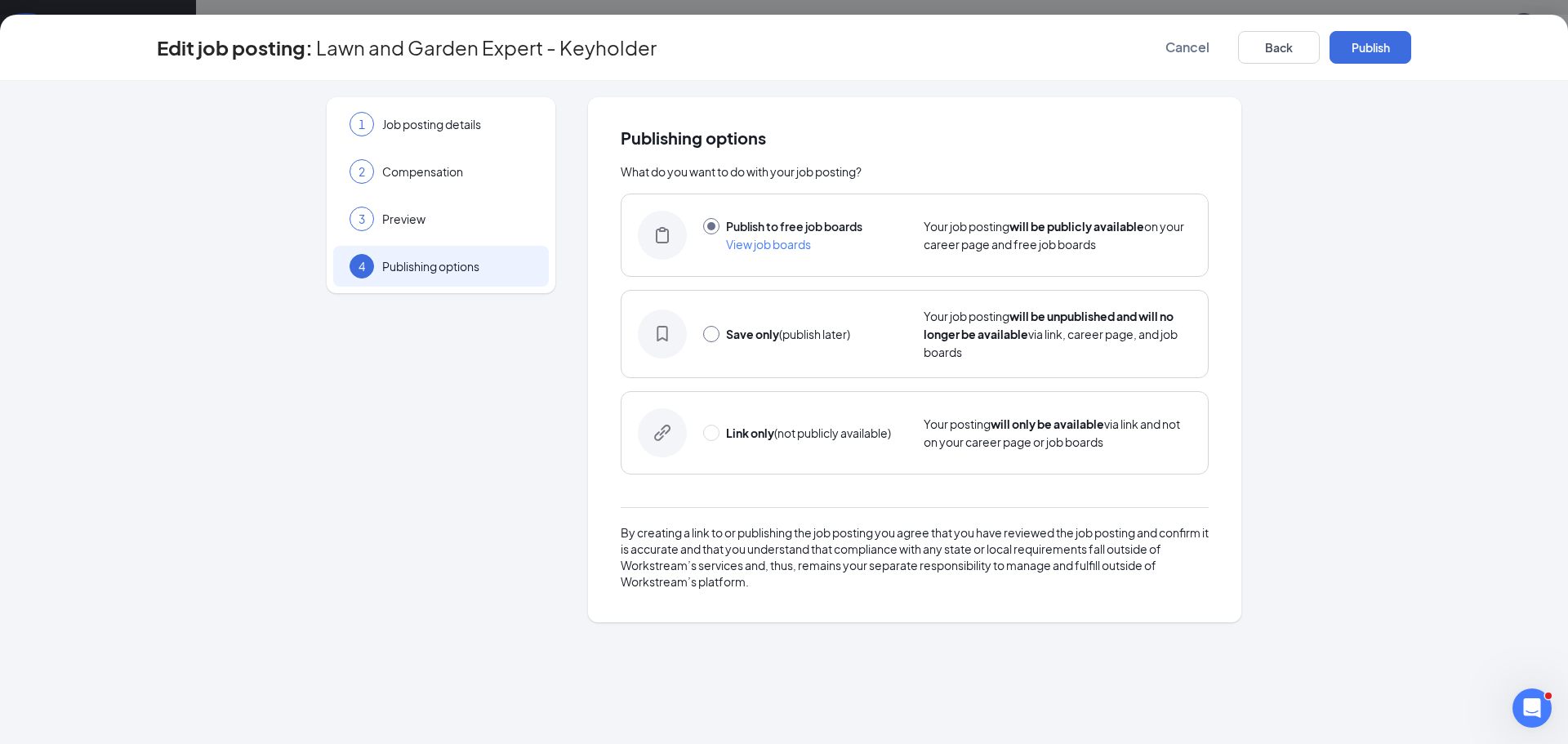
click at [710, 336] on input "radio" at bounding box center [711, 334] width 16 height 16
radio input "true"
radio input "false"
click at [1397, 52] on button "Save only" at bounding box center [1371, 47] width 82 height 33
